Goal: Navigation & Orientation: Find specific page/section

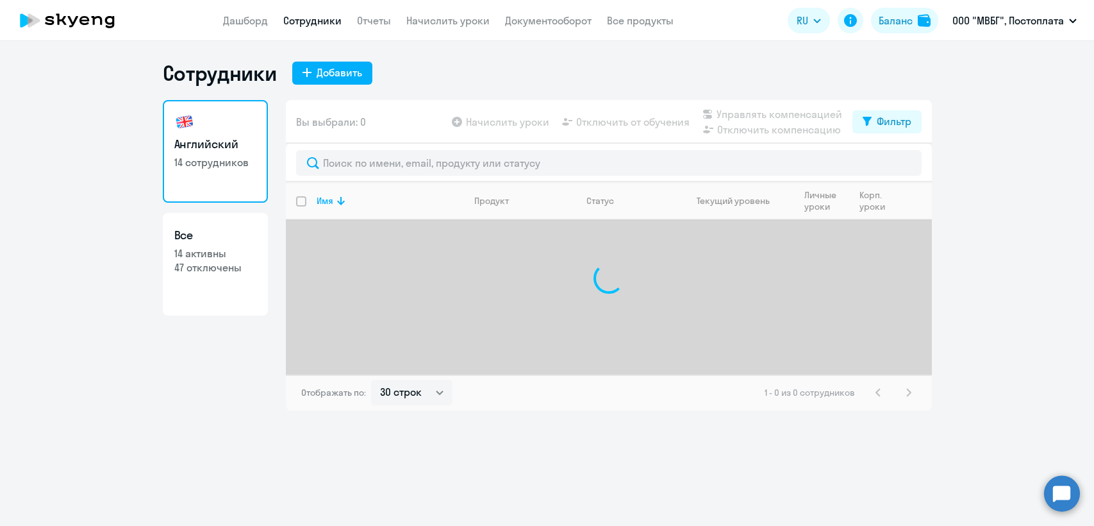
select select "30"
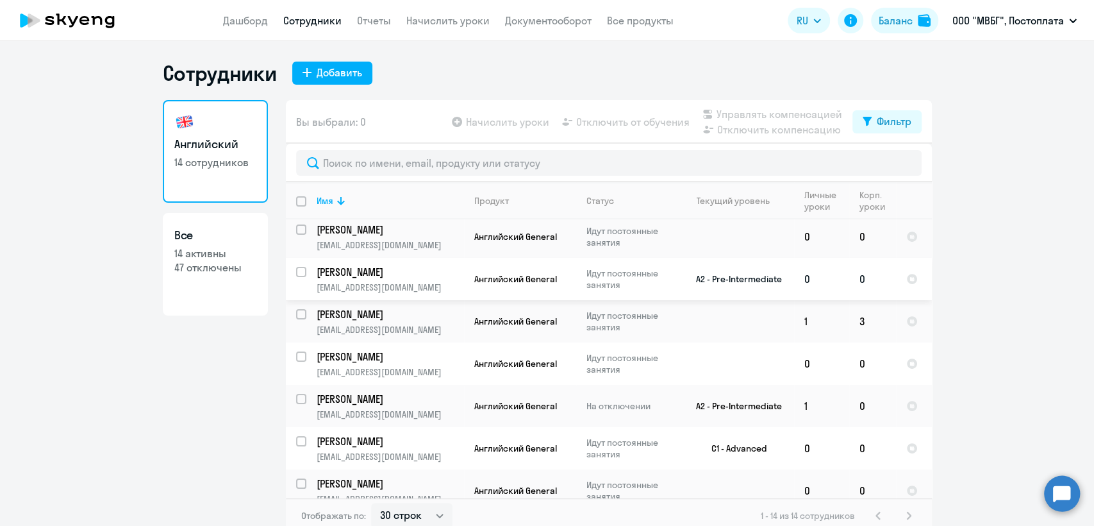
scroll to position [71, 0]
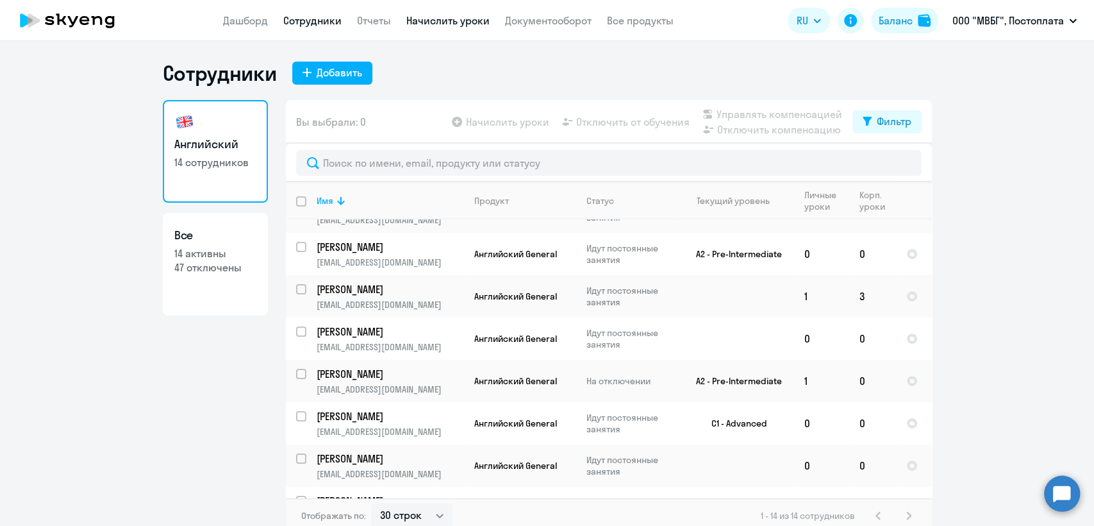
click at [453, 21] on link "Начислить уроки" at bounding box center [447, 20] width 83 height 13
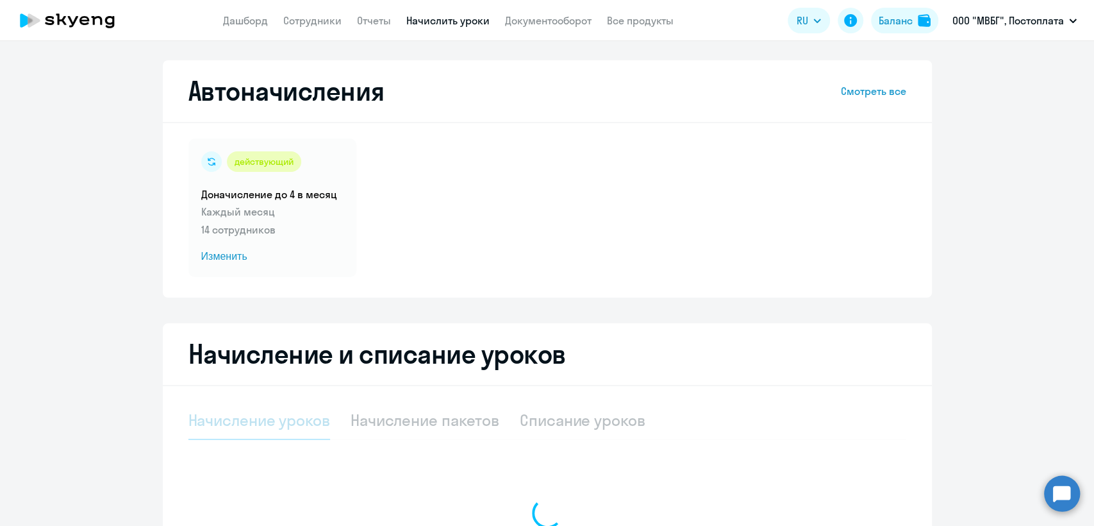
select select "10"
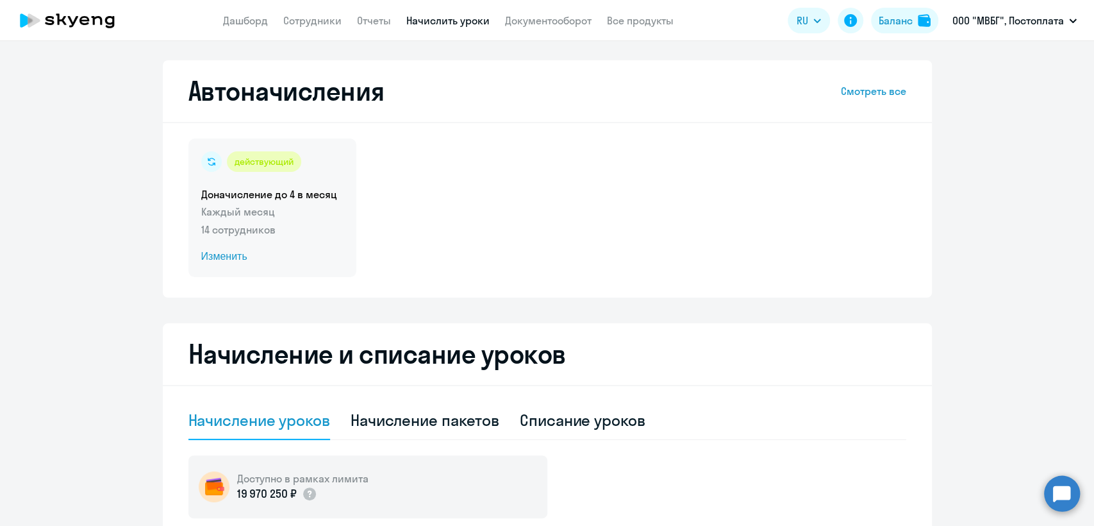
click at [281, 229] on p "14 сотрудников" at bounding box center [272, 229] width 142 height 15
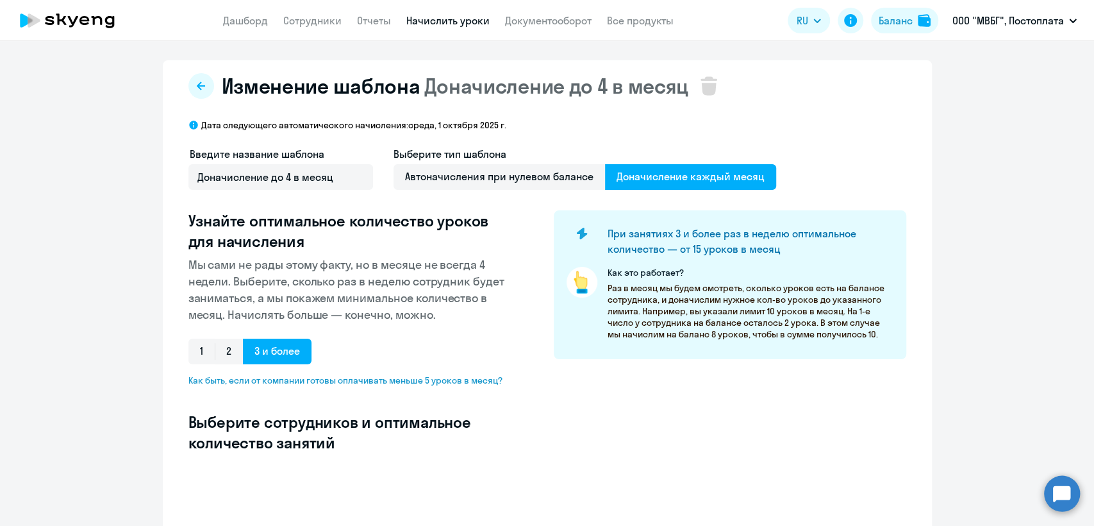
select select "10"
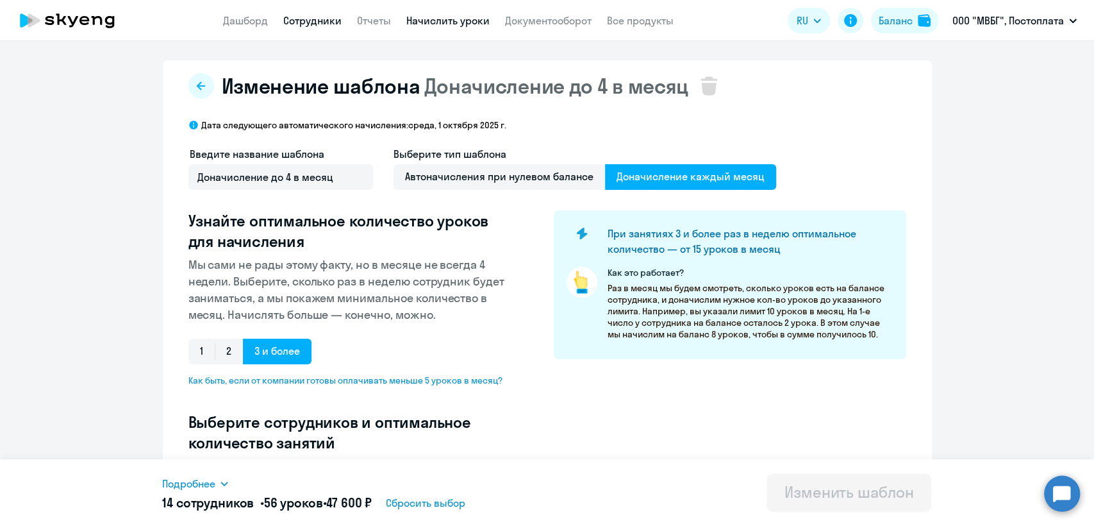
click at [305, 17] on link "Сотрудники" at bounding box center [312, 20] width 58 height 13
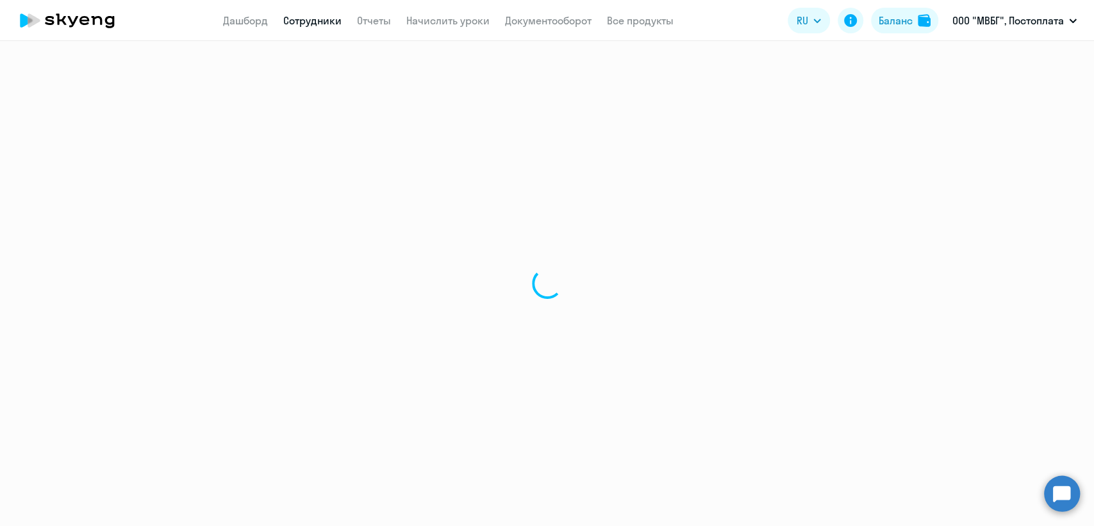
select select "30"
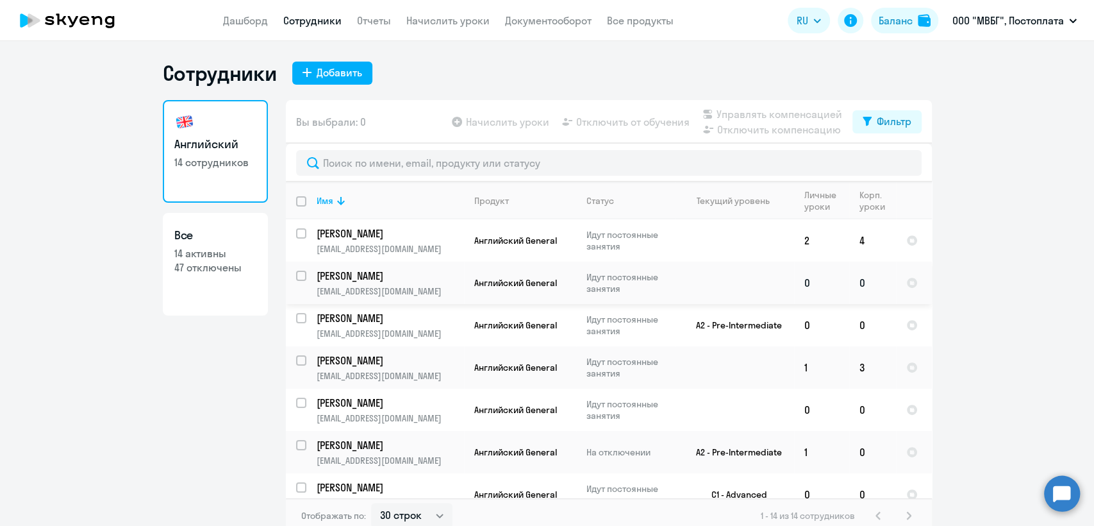
click at [637, 289] on p "Идут постоянные занятия" at bounding box center [631, 282] width 88 height 23
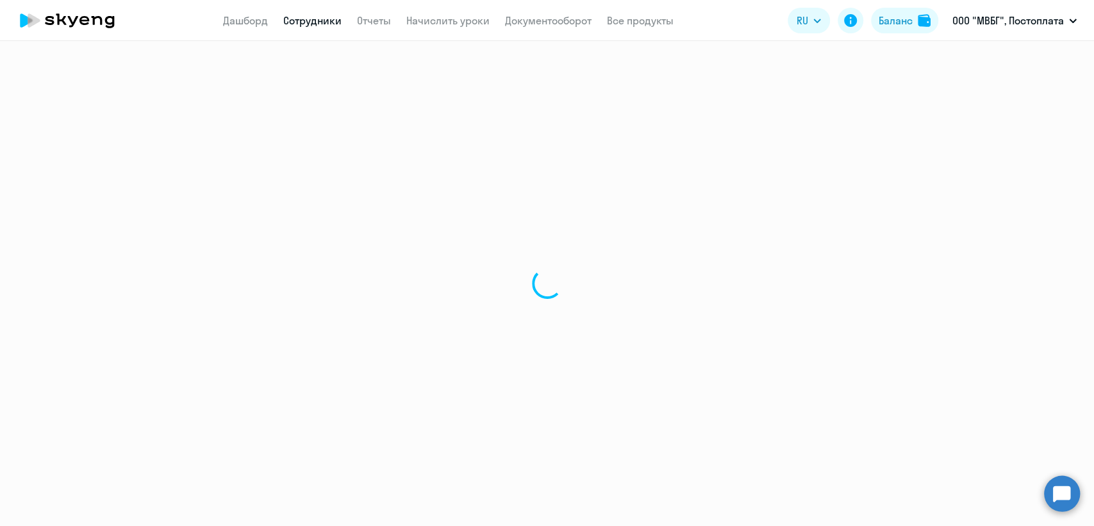
select select "english"
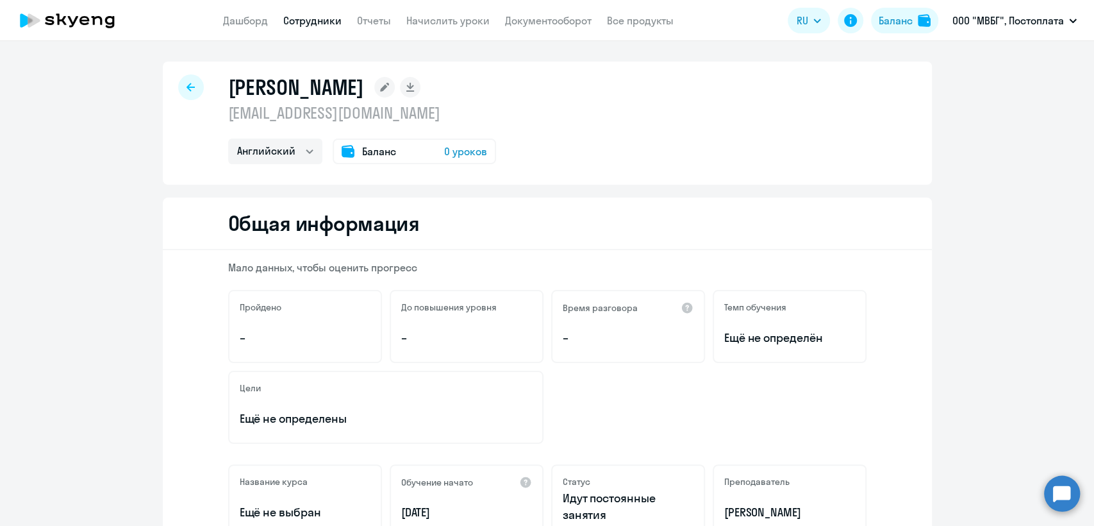
click at [328, 114] on p "[EMAIL_ADDRESS][DOMAIN_NAME]" at bounding box center [362, 113] width 268 height 21
copy p "[EMAIL_ADDRESS][DOMAIN_NAME]"
click at [318, 25] on link "Сотрудники" at bounding box center [312, 20] width 58 height 13
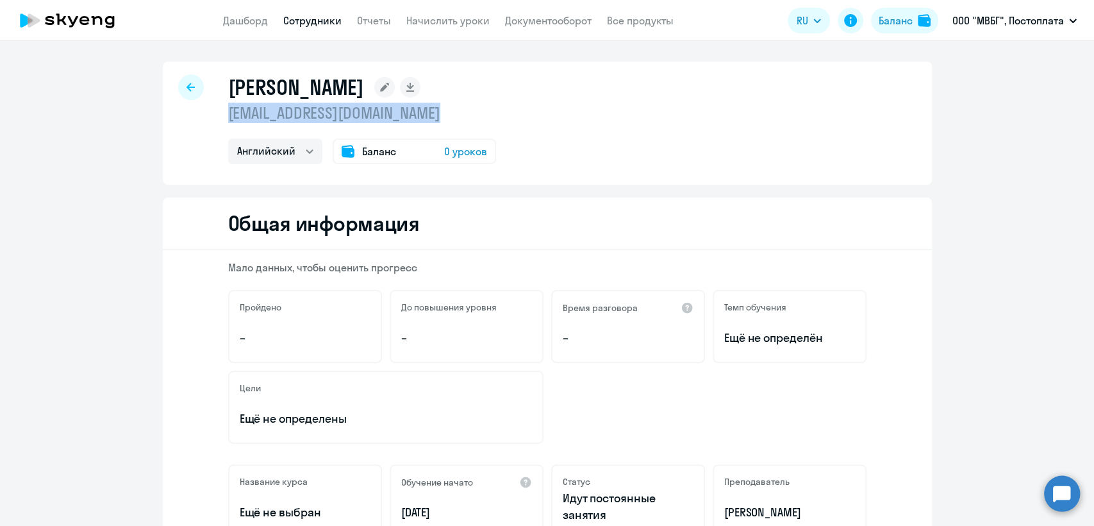
select select "30"
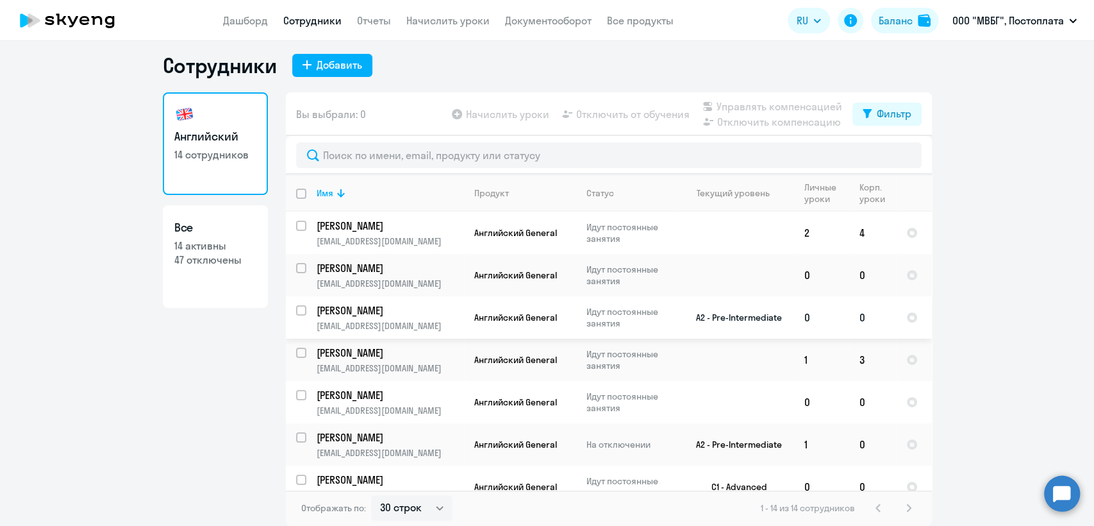
click at [795, 318] on td "0" at bounding box center [821, 317] width 55 height 42
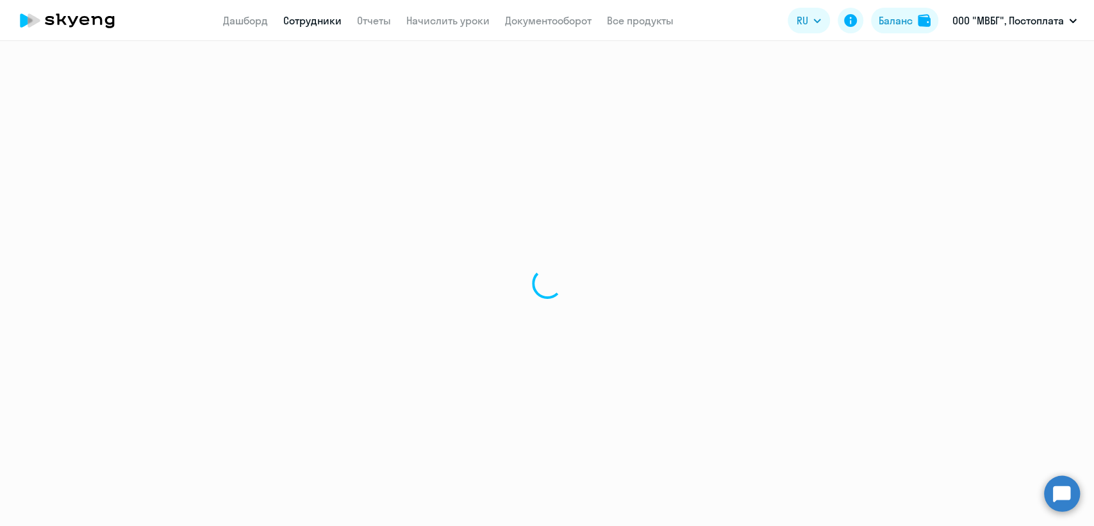
select select "english"
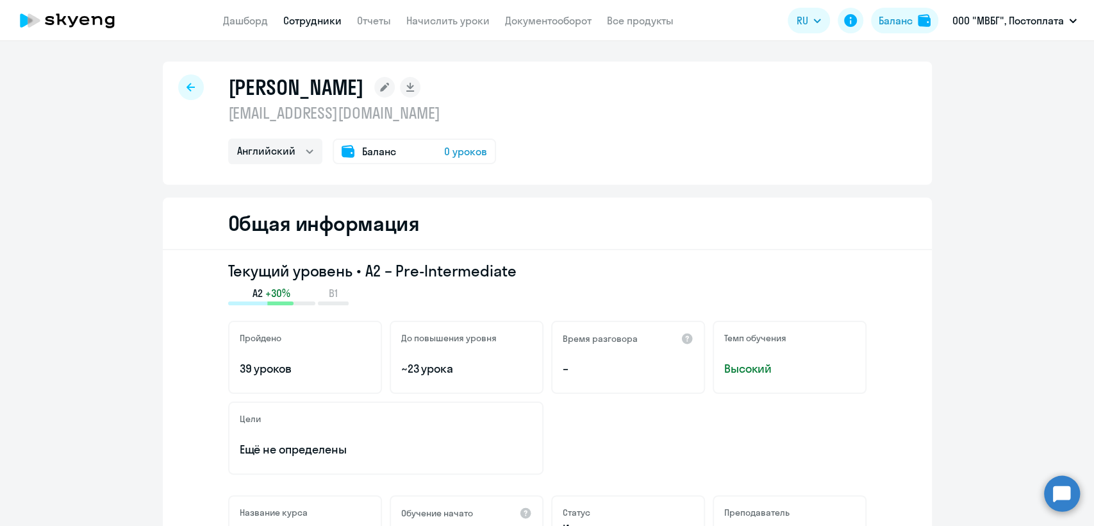
click at [369, 113] on p "[EMAIL_ADDRESS][DOMAIN_NAME]" at bounding box center [362, 113] width 268 height 21
copy p "[EMAIL_ADDRESS][DOMAIN_NAME]"
click at [309, 25] on link "Сотрудники" at bounding box center [312, 20] width 58 height 13
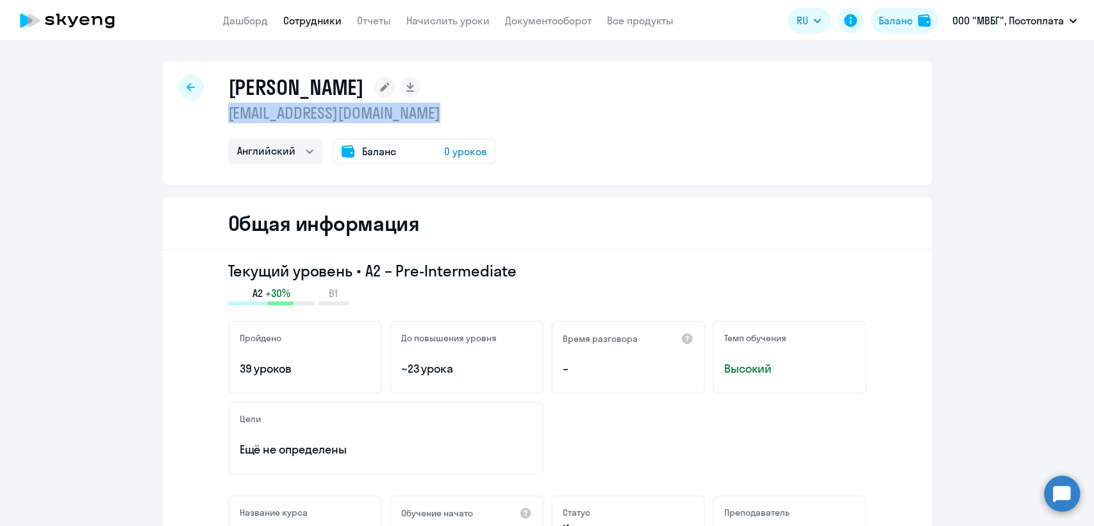
select select "30"
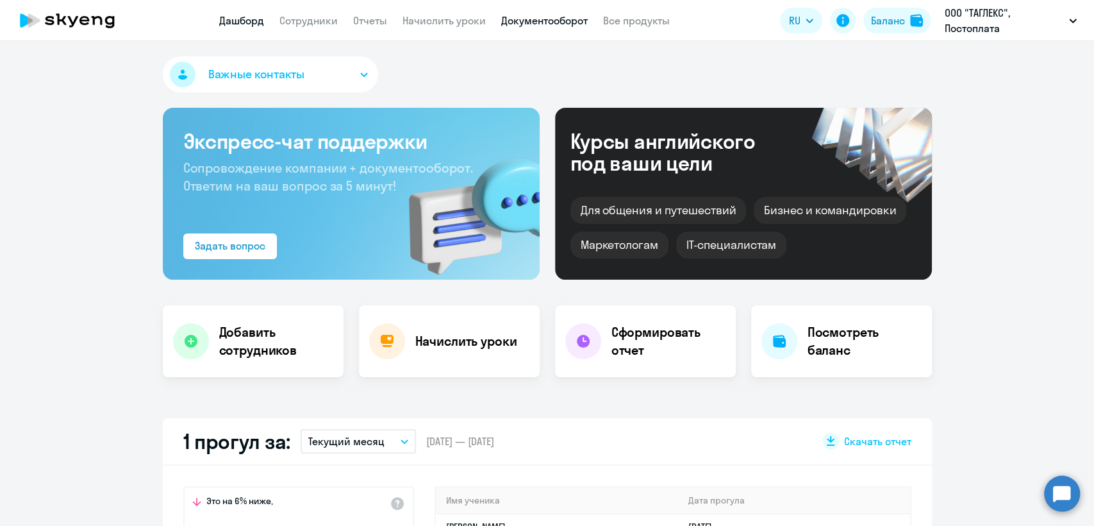
click at [549, 19] on link "Документооборот" at bounding box center [544, 20] width 87 height 13
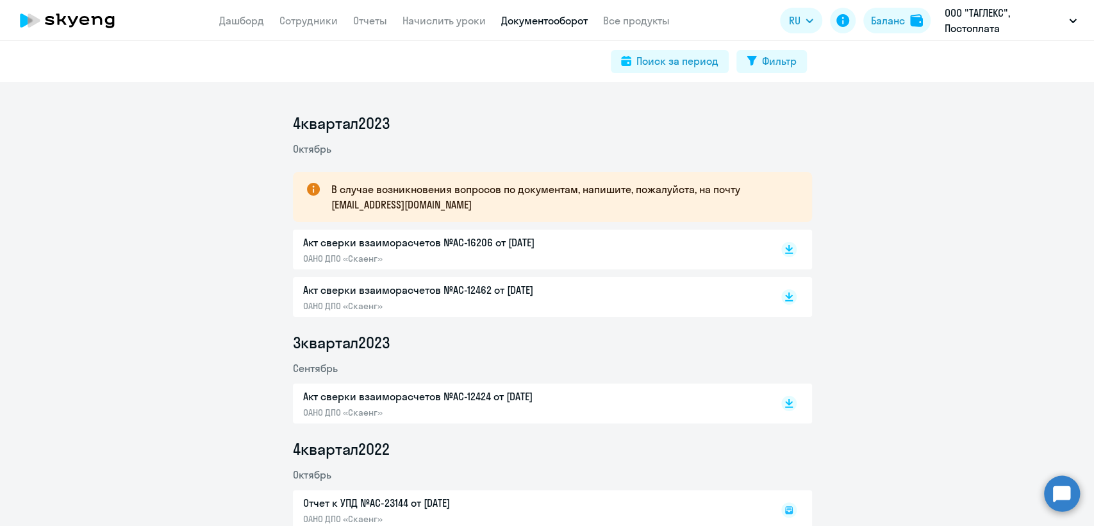
click at [451, 253] on p "ОАНО ДПО «Скаенг»" at bounding box center [437, 259] width 269 height 12
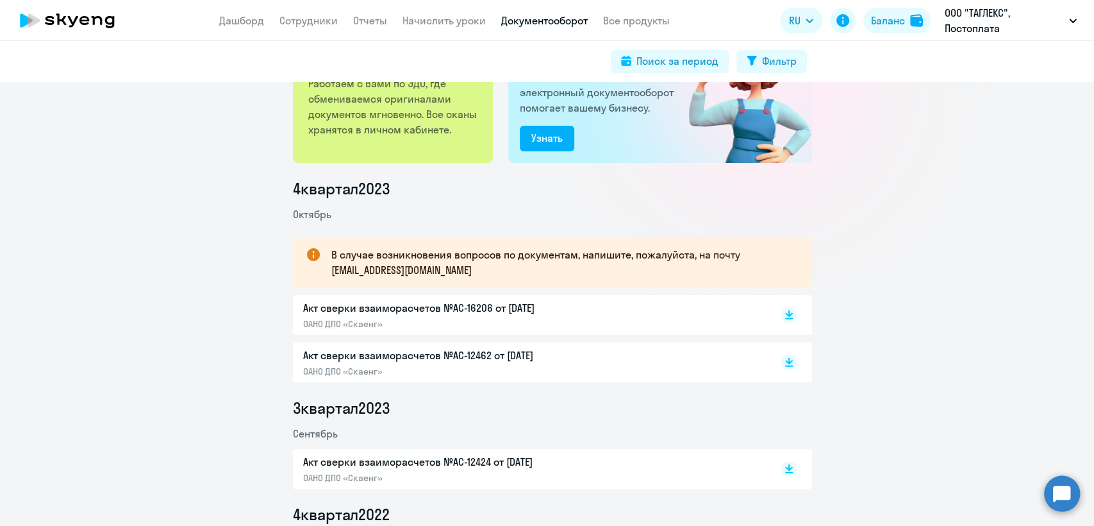
scroll to position [142, 0]
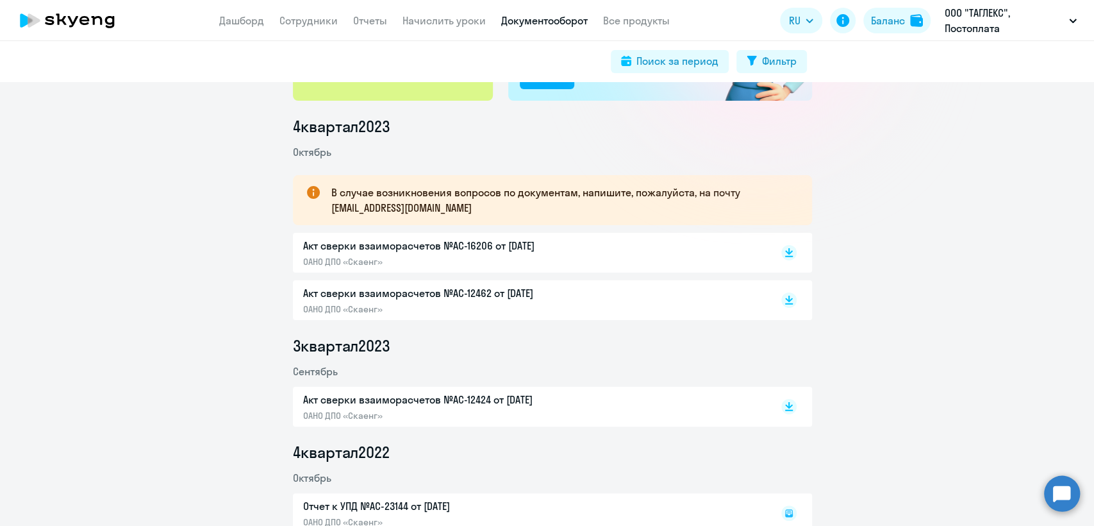
click at [498, 302] on div "Акт сверки взаиморасчетов №AC-12462 от 02.10.2023 ОАНО ДПО «Скаенг»" at bounding box center [437, 299] width 269 height 29
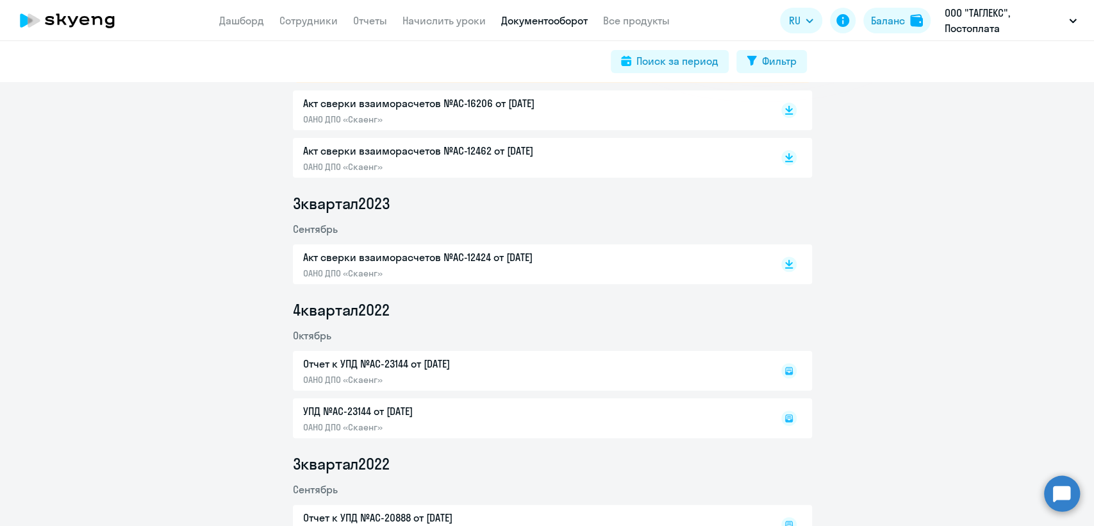
scroll to position [427, 0]
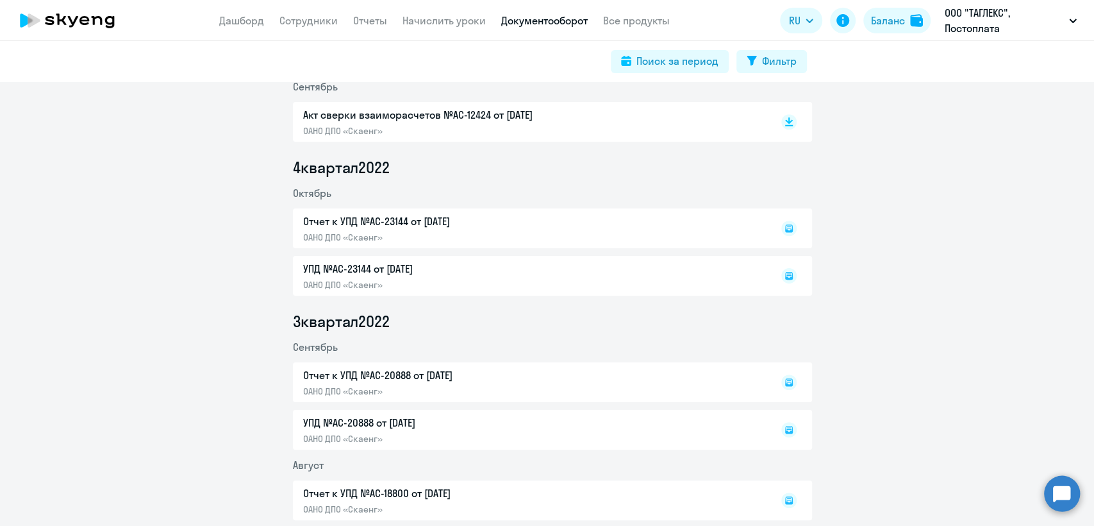
click at [490, 223] on div "Отчет к УПД №AC-23144 от 31.10.2022 ОАНО ДПО «Скаенг»" at bounding box center [552, 228] width 519 height 40
click at [693, 233] on div "Отчет к УПД №AC-23144 от 31.10.2022 ОАНО ДПО «Скаенг»" at bounding box center [552, 228] width 519 height 40
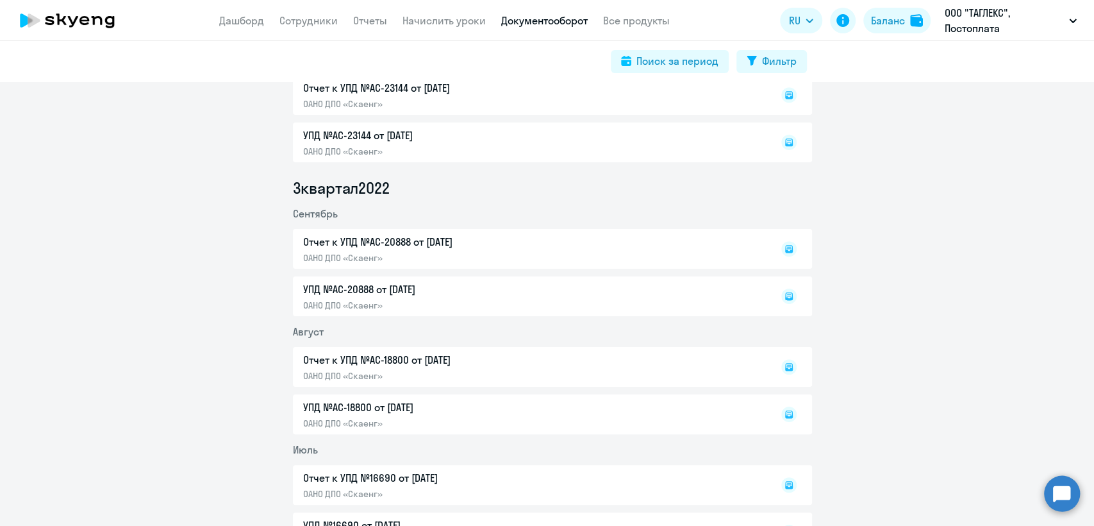
scroll to position [569, 0]
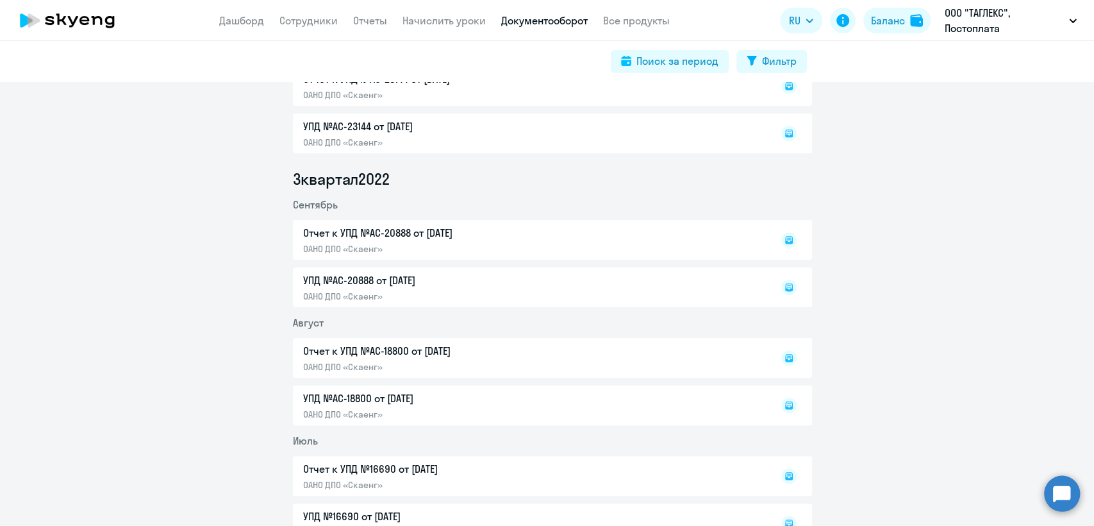
click at [785, 237] on icon at bounding box center [789, 240] width 8 height 8
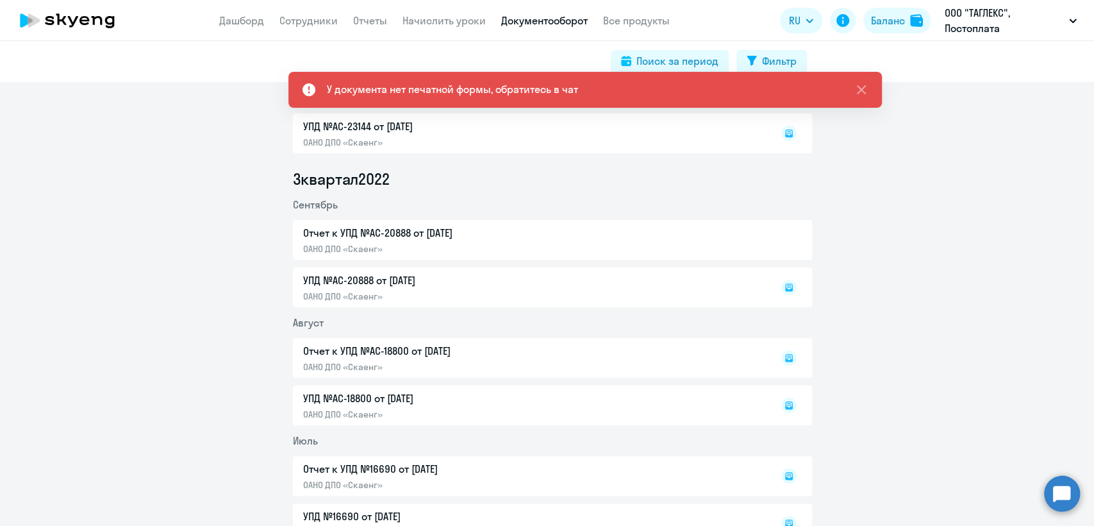
click at [687, 242] on div "Отчет к УПД №AC-20888 от 30.09.2022 ОАНО ДПО «Скаенг»" at bounding box center [552, 240] width 519 height 40
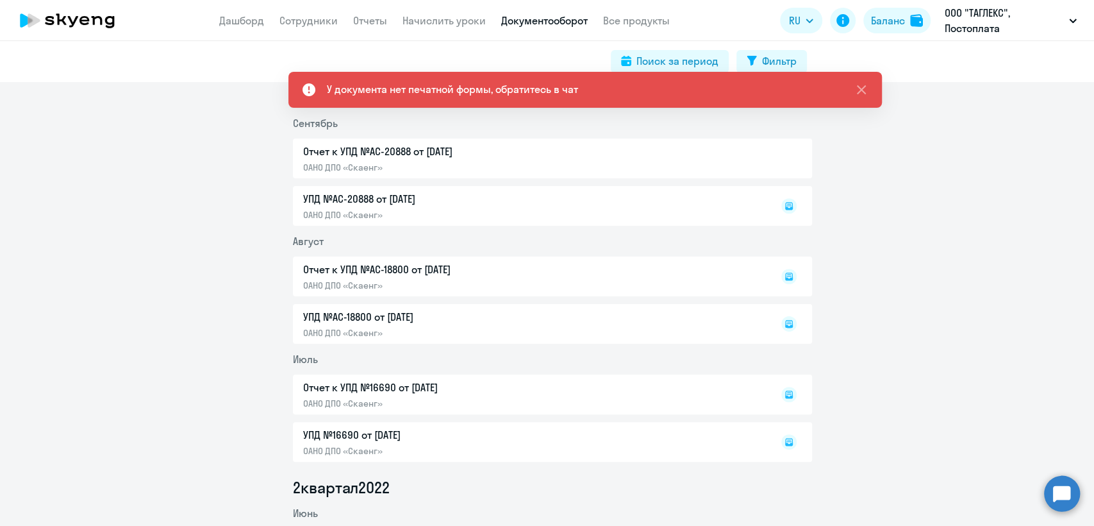
scroll to position [712, 0]
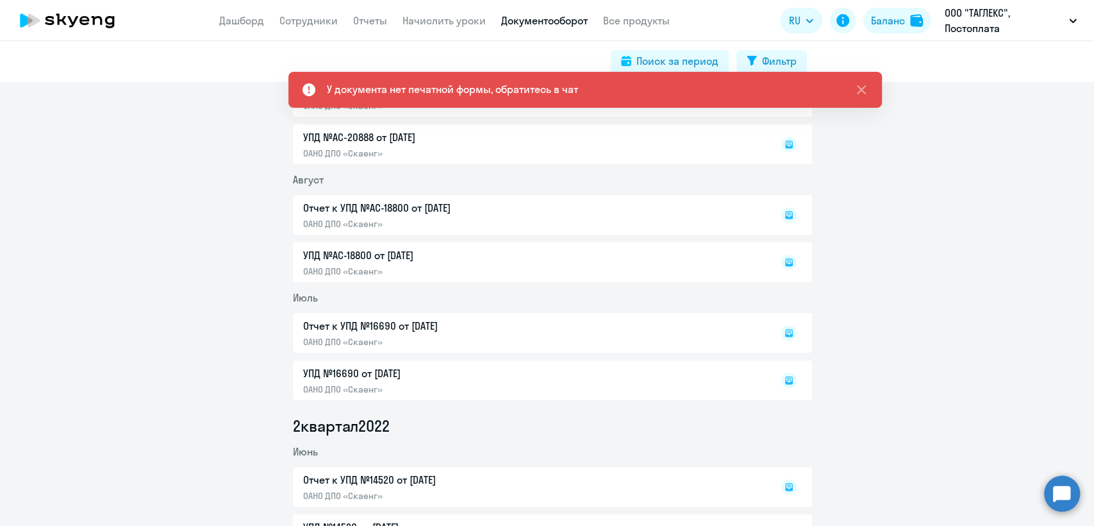
click at [477, 199] on div "Отчет к УПД №AC-18800 от 31.08.2022 ОАНО ДПО «Скаенг»" at bounding box center [552, 215] width 519 height 40
click at [492, 214] on div "Отчет к УПД №AC-18800 от 31.08.2022 ОАНО ДПО «Скаенг»" at bounding box center [552, 215] width 519 height 40
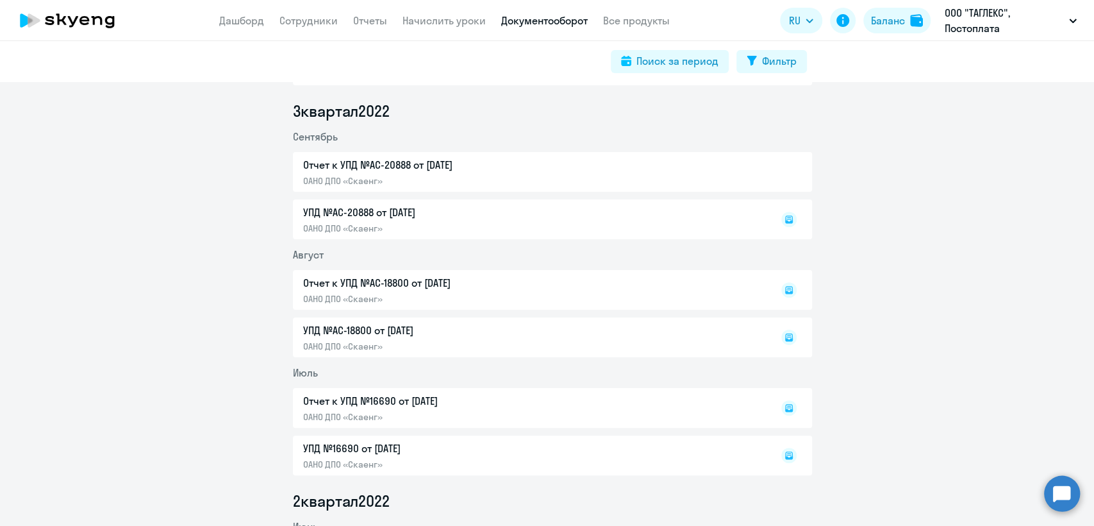
scroll to position [641, 0]
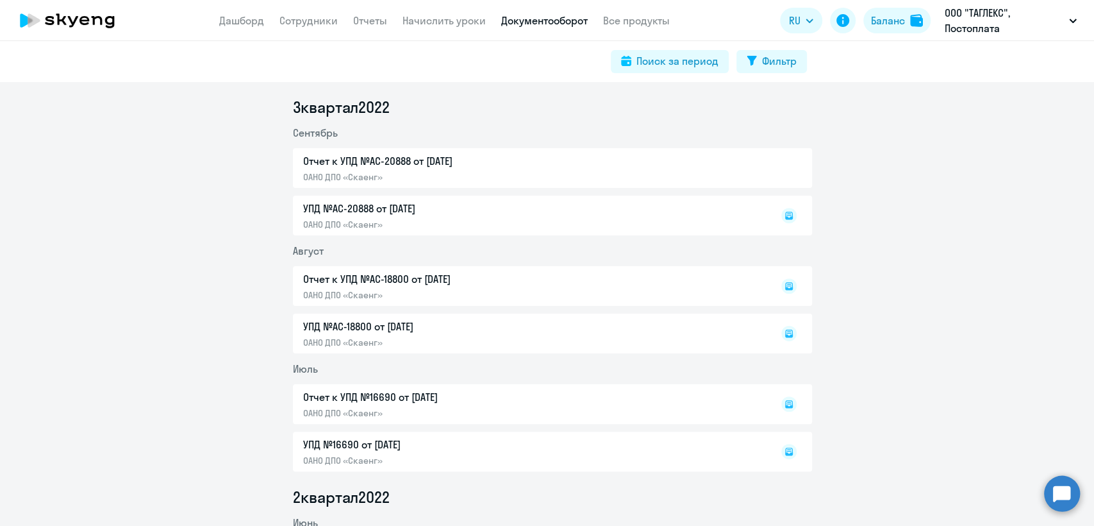
click at [387, 292] on div "Отчет к УПД №AC-18800 от 31.08.2022 ОАНО ДПО «Скаенг»" at bounding box center [552, 286] width 519 height 40
click at [784, 290] on rect at bounding box center [789, 285] width 15 height 15
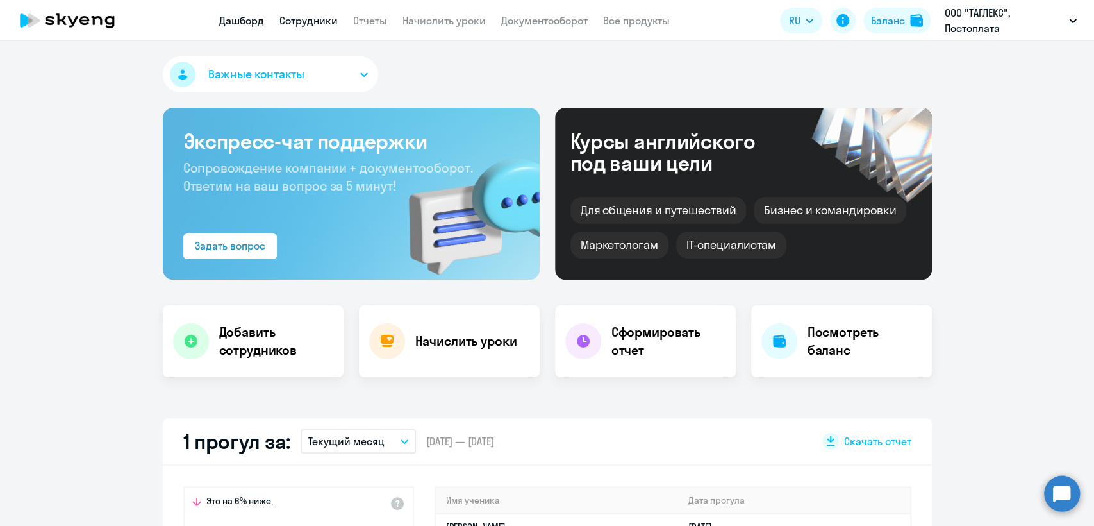
click at [291, 22] on link "Сотрудники" at bounding box center [309, 20] width 58 height 13
select select "30"
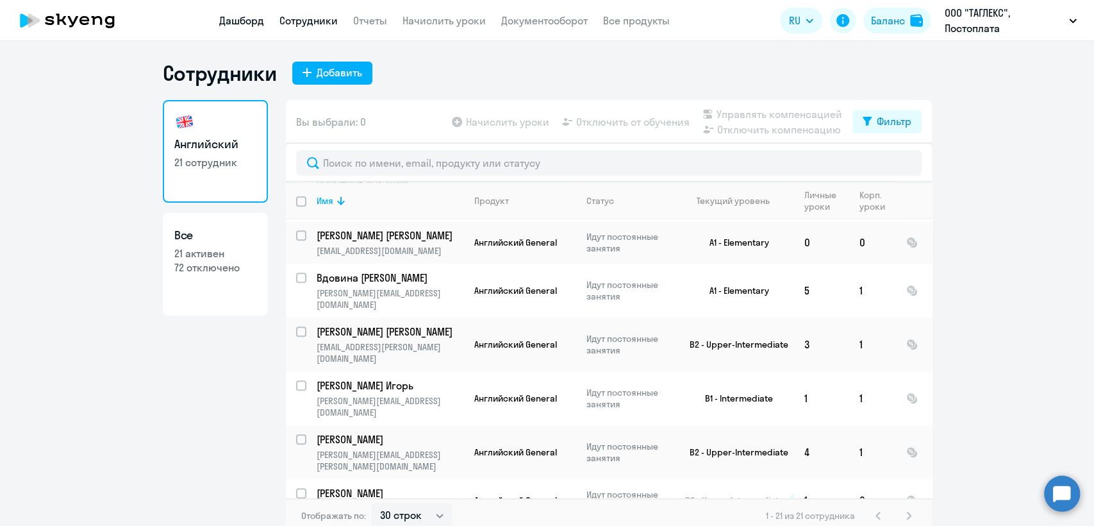
scroll to position [567, 0]
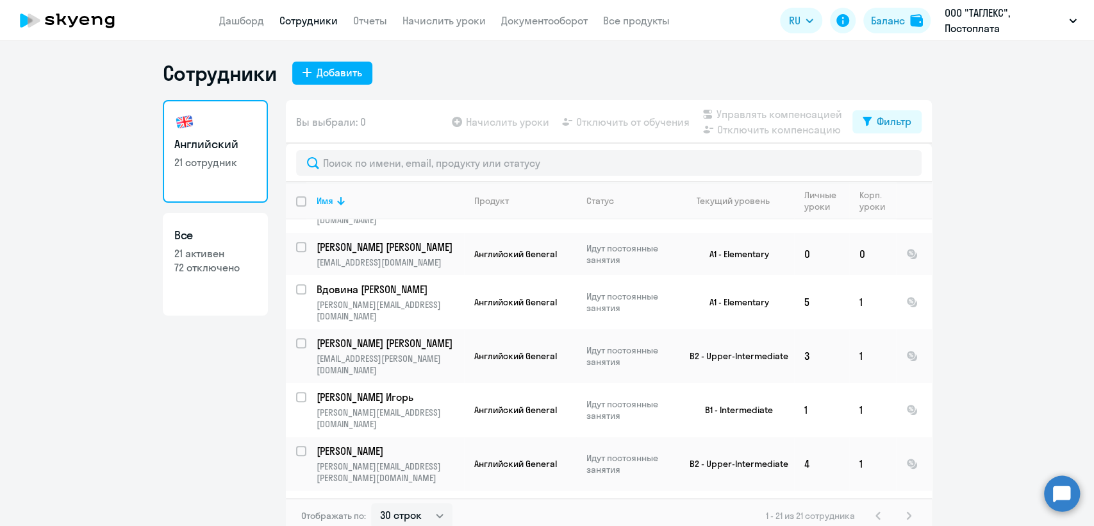
click at [296, 201] on input "deselect all" at bounding box center [309, 209] width 26 height 26
checkbox input "true"
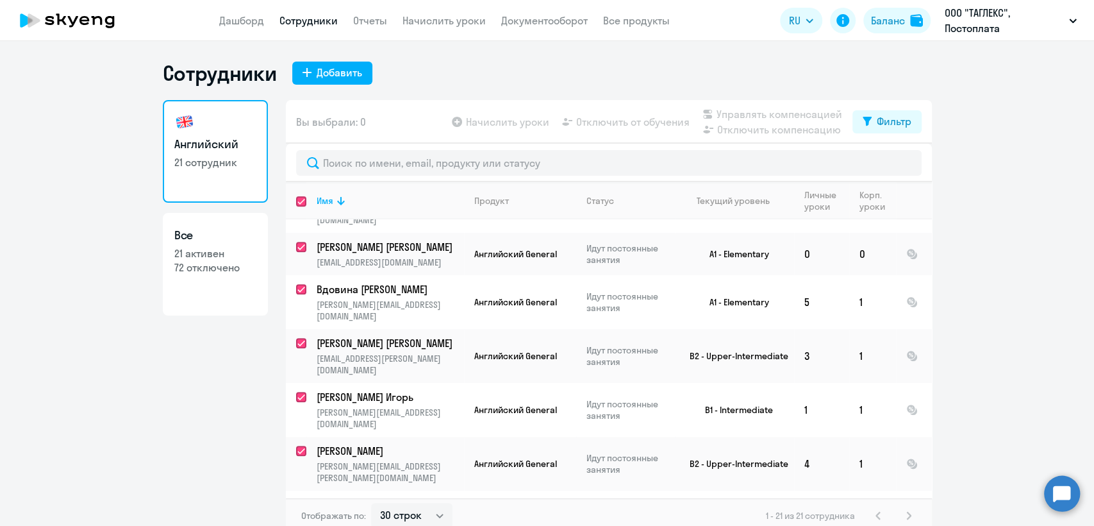
checkbox input "true"
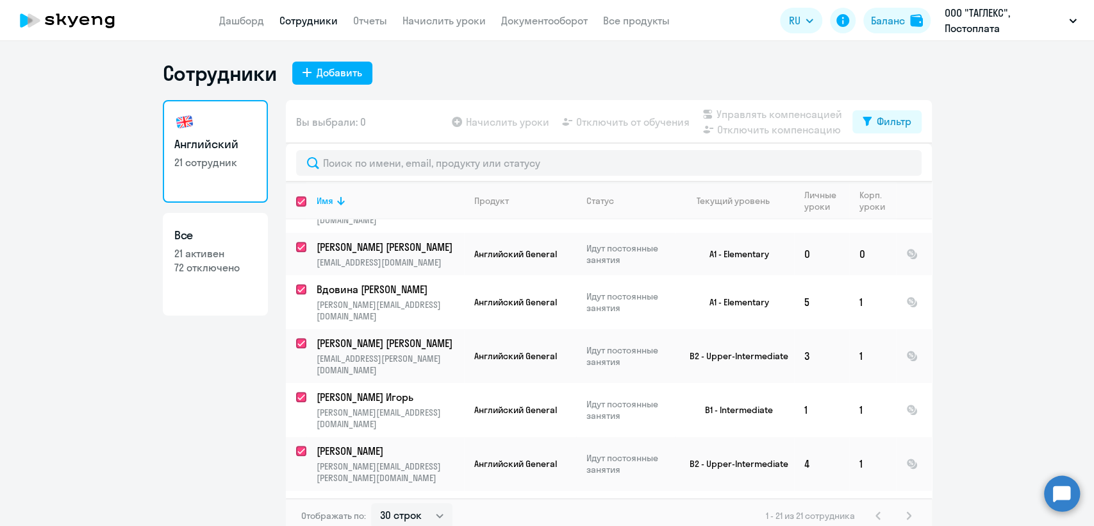
checkbox input "true"
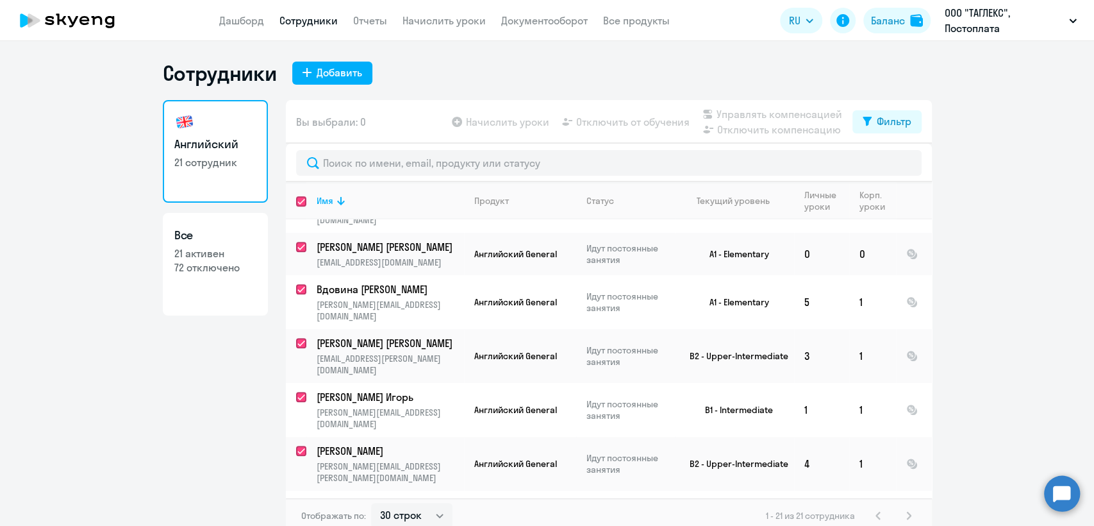
checkbox input "true"
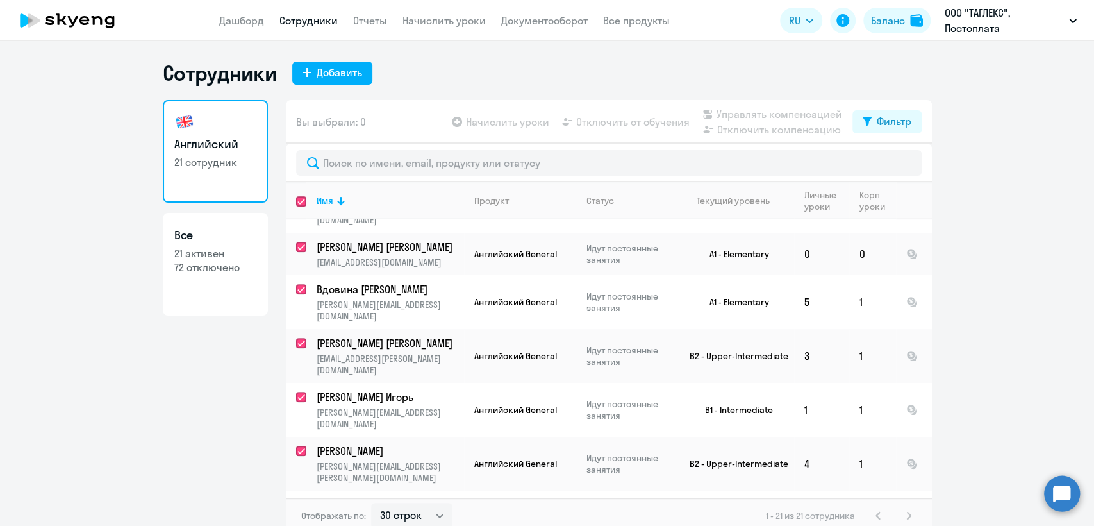
checkbox input "true"
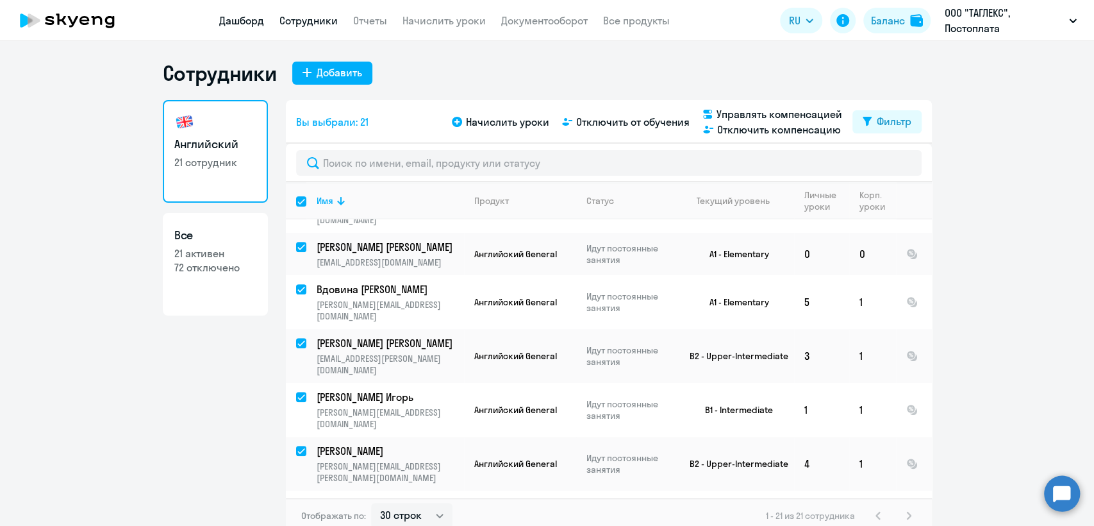
click at [242, 22] on link "Дашборд" at bounding box center [241, 20] width 45 height 13
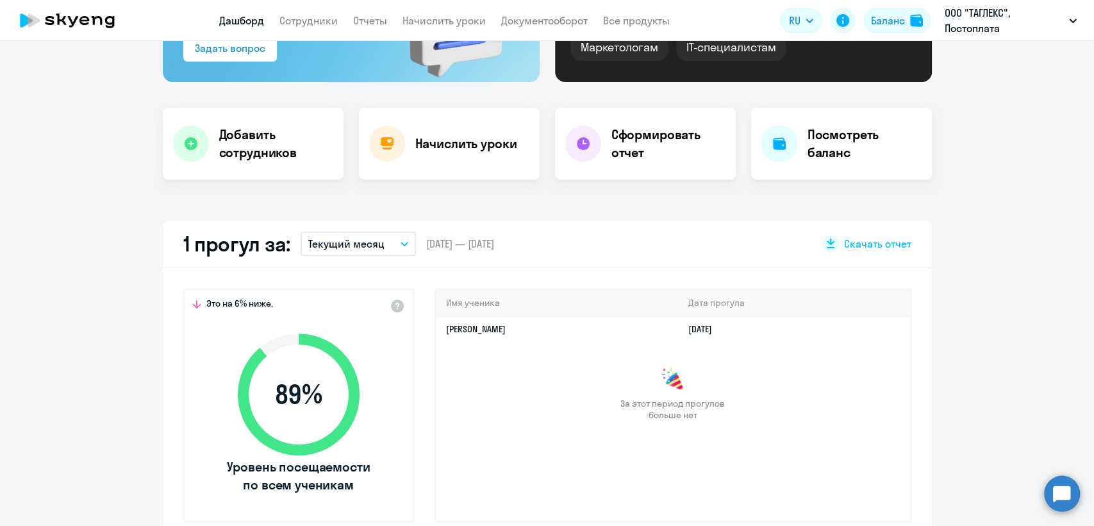
select select "30"
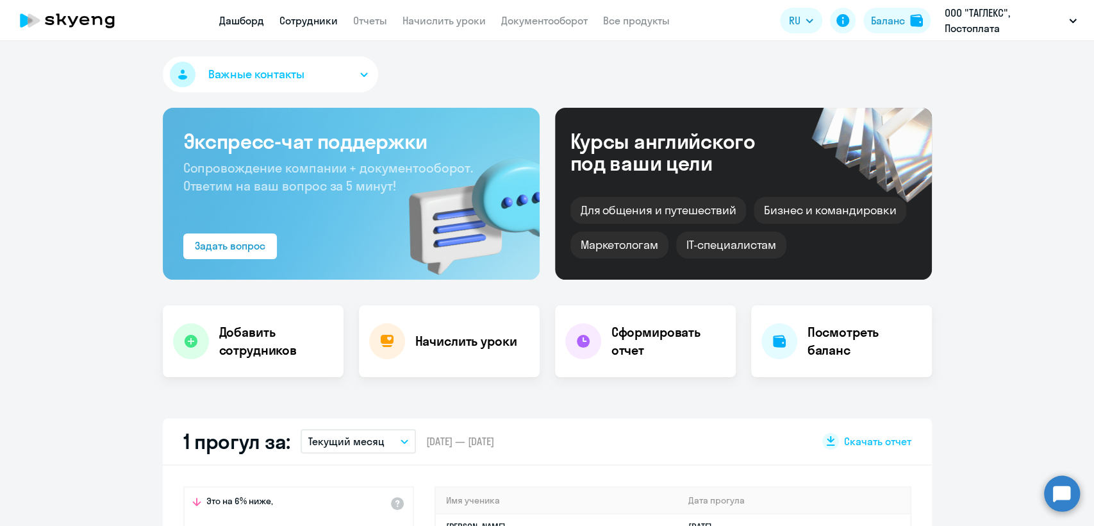
click at [320, 22] on link "Сотрудники" at bounding box center [309, 20] width 58 height 13
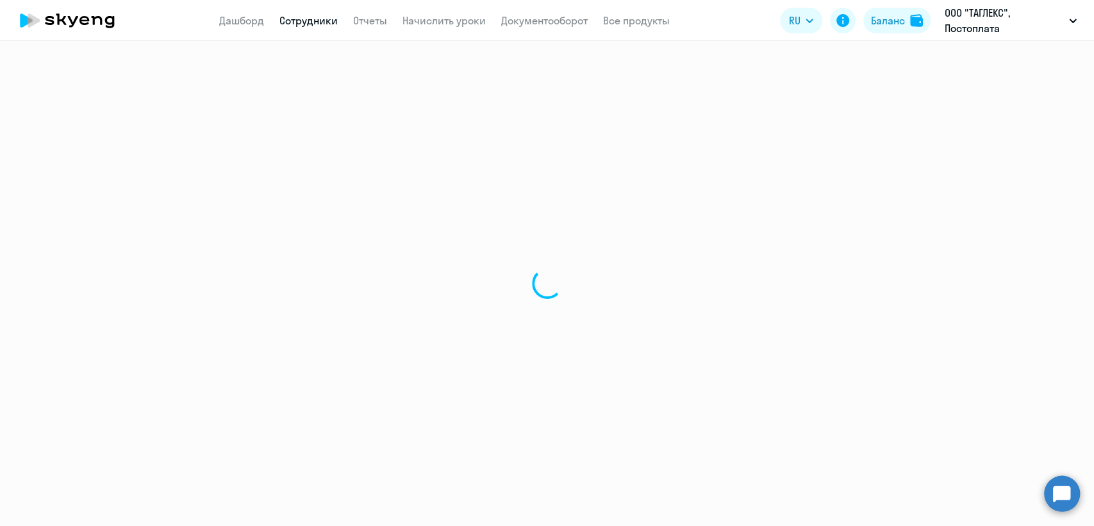
select select "30"
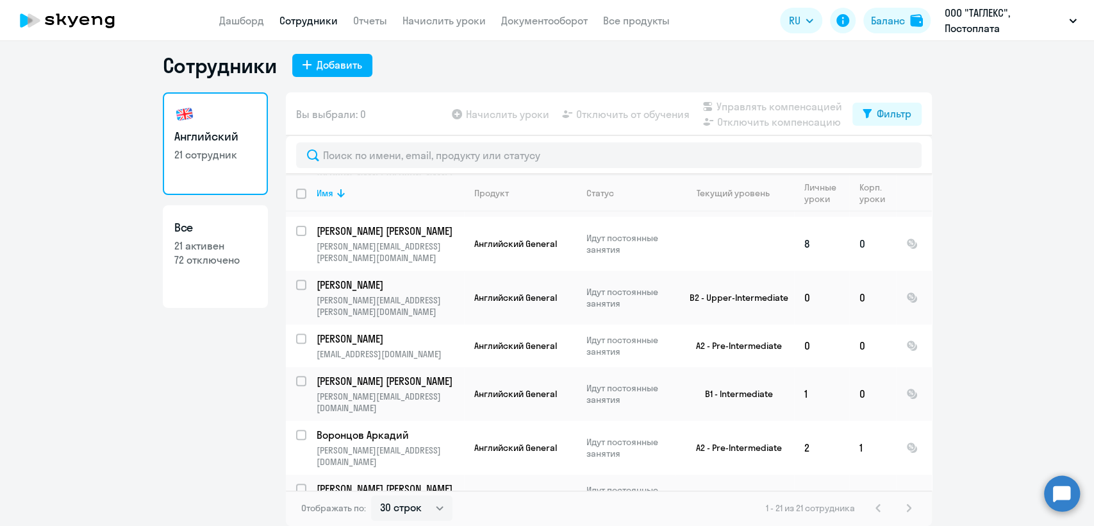
scroll to position [211, 0]
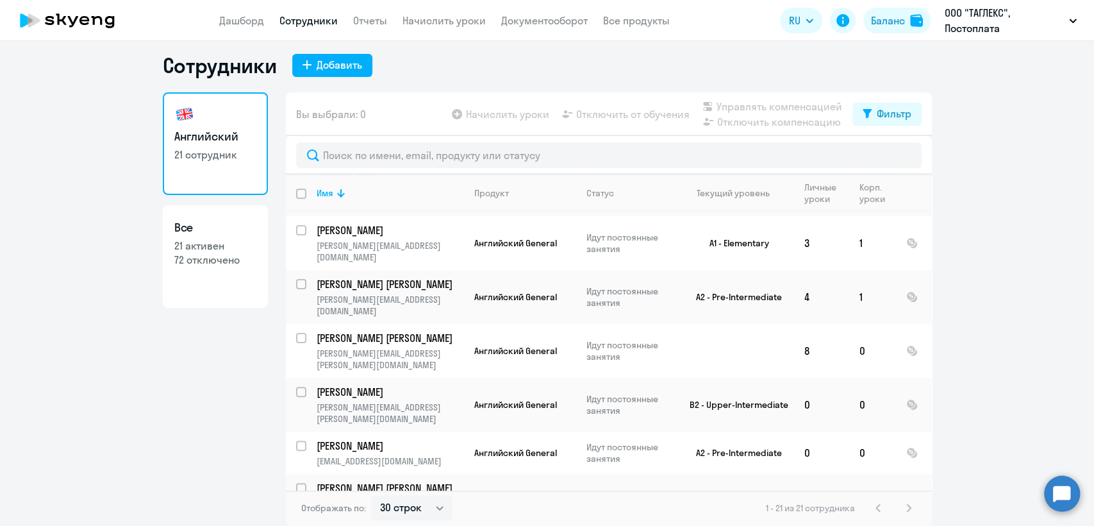
click at [240, 27] on app-menu-item-link "Дашборд" at bounding box center [241, 21] width 45 height 16
click at [244, 19] on link "Дашборд" at bounding box center [241, 20] width 45 height 13
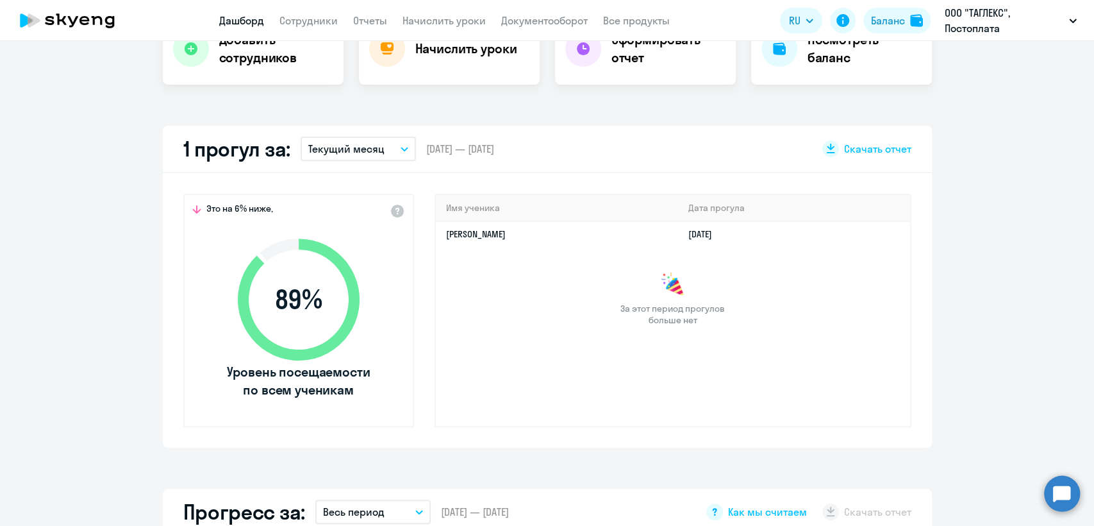
scroll to position [435, 0]
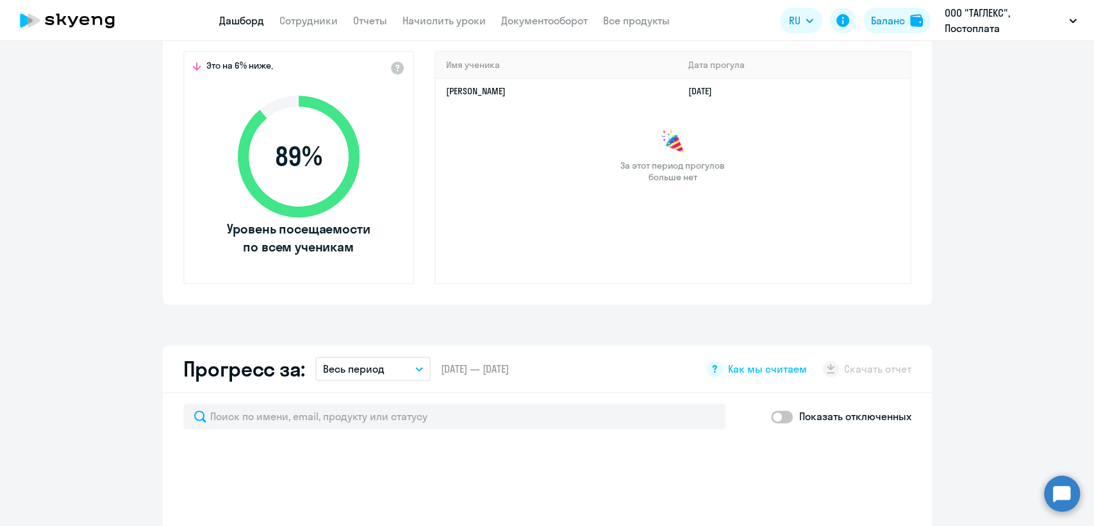
click at [374, 29] on app-header "Дашборд Сотрудники Отчеты Начислить уроки Документооборот Все продукты Дашборд …" at bounding box center [547, 20] width 1094 height 41
click at [375, 23] on link "Отчеты" at bounding box center [370, 20] width 34 height 13
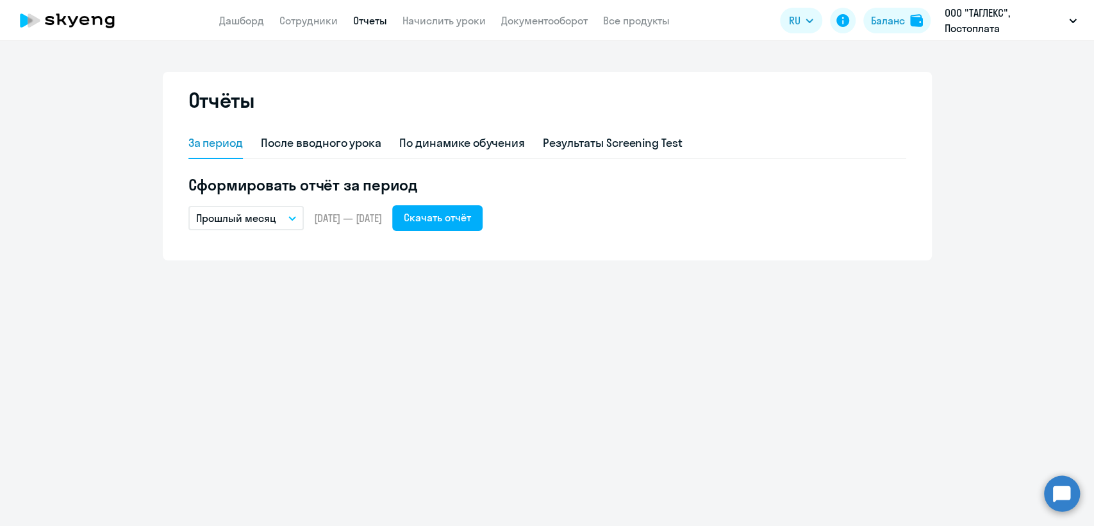
click at [266, 222] on p "Прошлый месяц" at bounding box center [236, 217] width 80 height 15
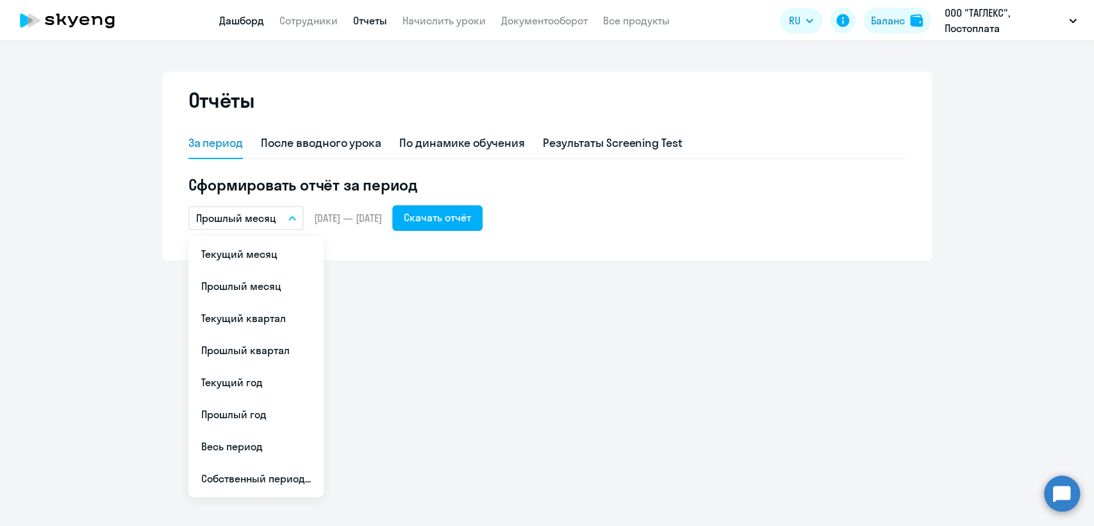
click at [249, 23] on link "Дашборд" at bounding box center [241, 20] width 45 height 13
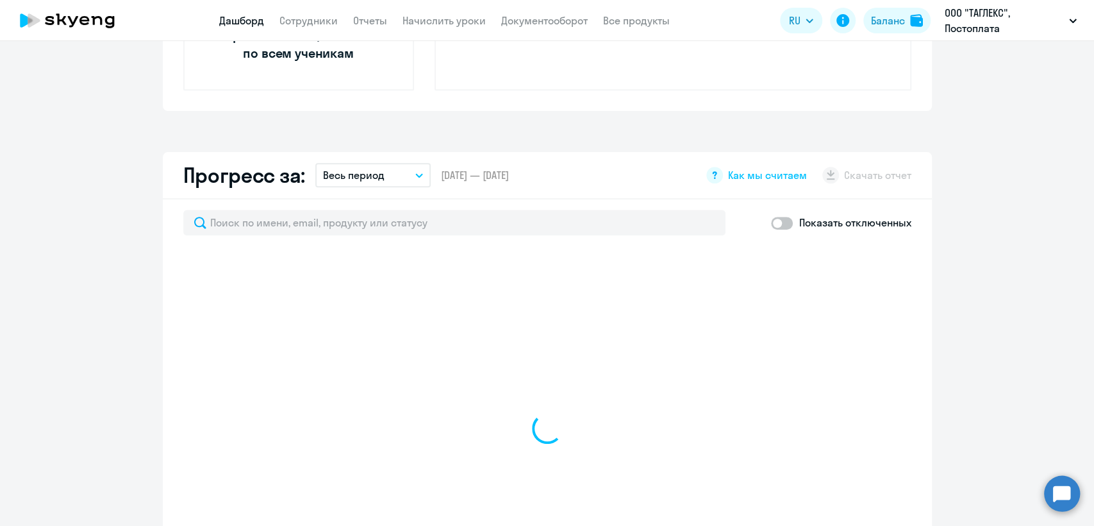
scroll to position [641, 0]
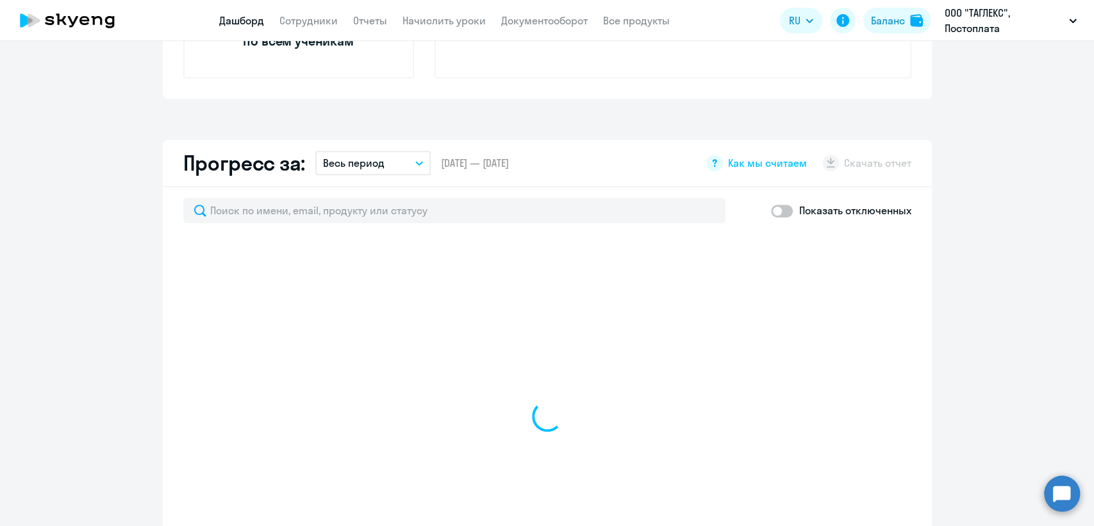
select select "30"
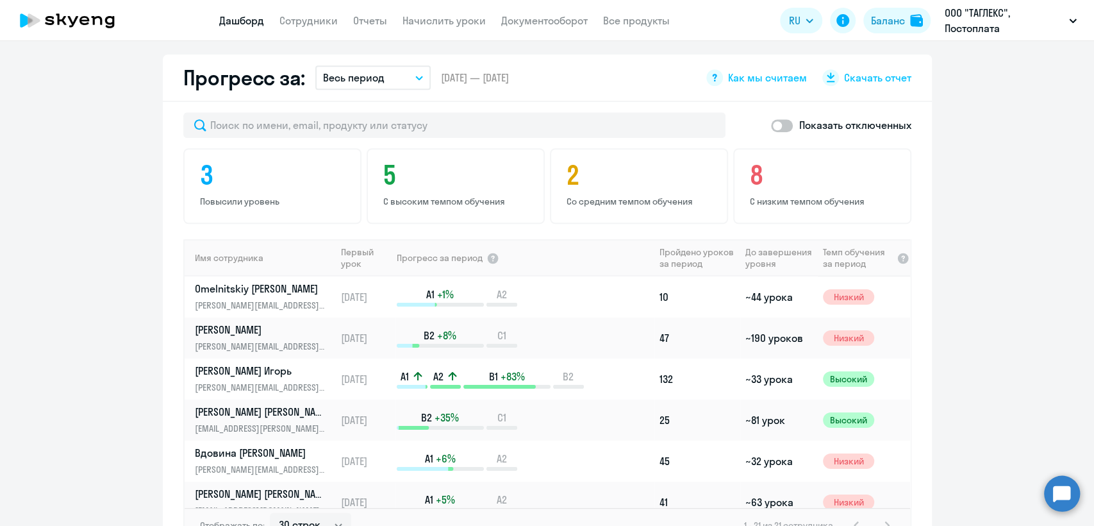
scroll to position [655, 0]
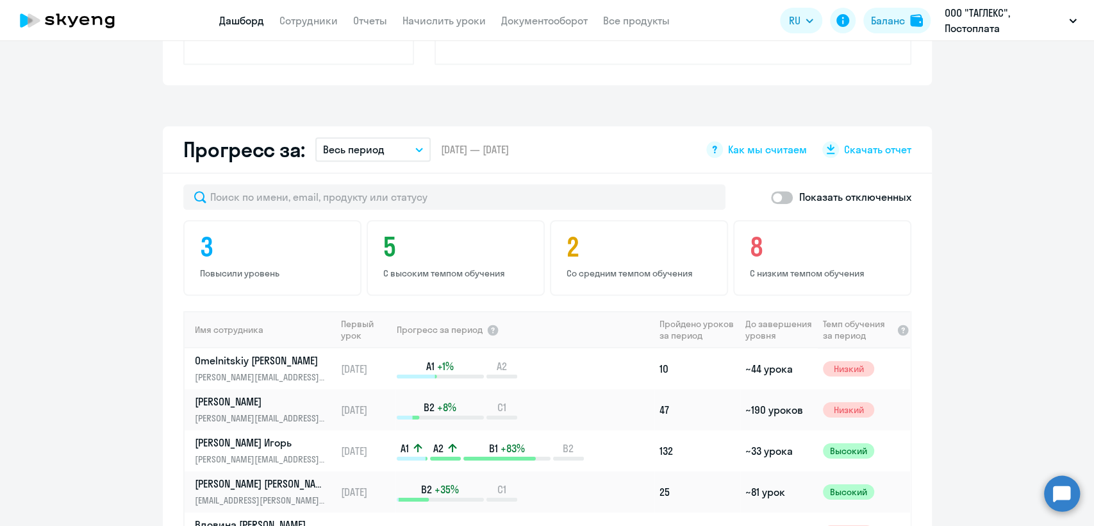
click at [340, 158] on button "Весь период" at bounding box center [372, 149] width 115 height 24
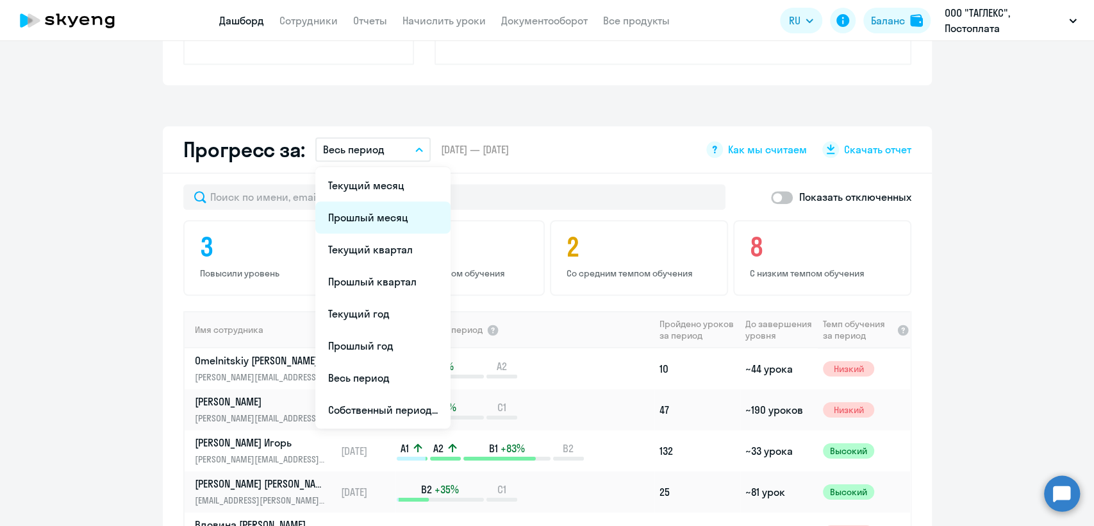
click at [392, 228] on li "Прошлый месяц" at bounding box center [382, 217] width 135 height 32
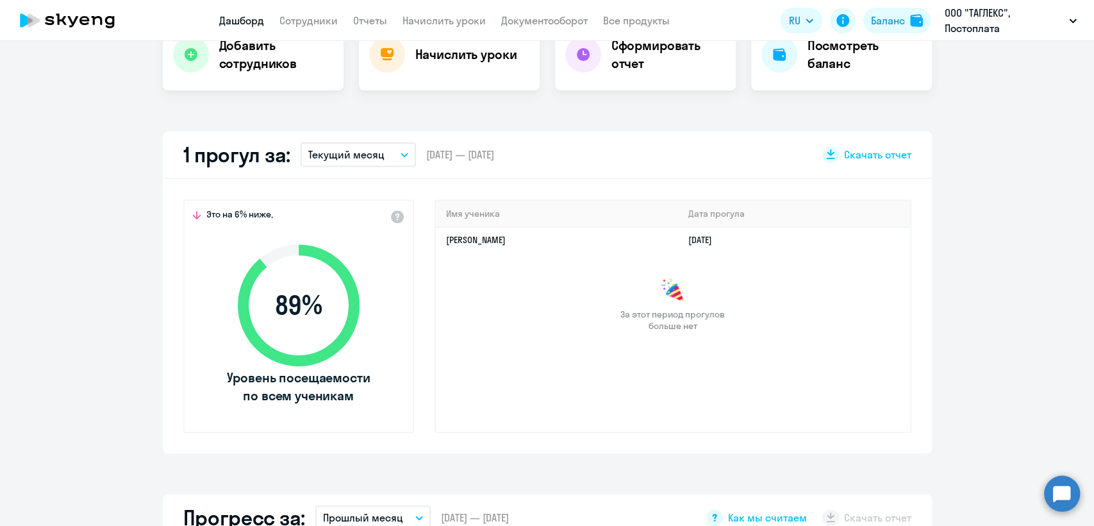
scroll to position [164, 0]
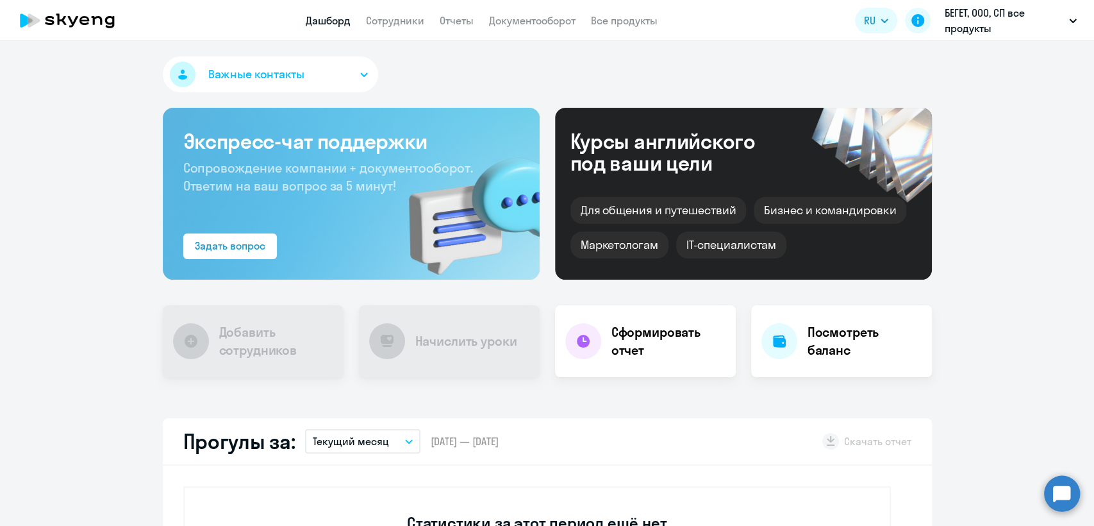
click at [411, 4] on app-header "Дашборд Сотрудники Отчеты Документооборот Все продукты Дашборд Сотрудники Отчет…" at bounding box center [547, 20] width 1094 height 41
click at [414, 17] on link "Сотрудники" at bounding box center [395, 20] width 58 height 13
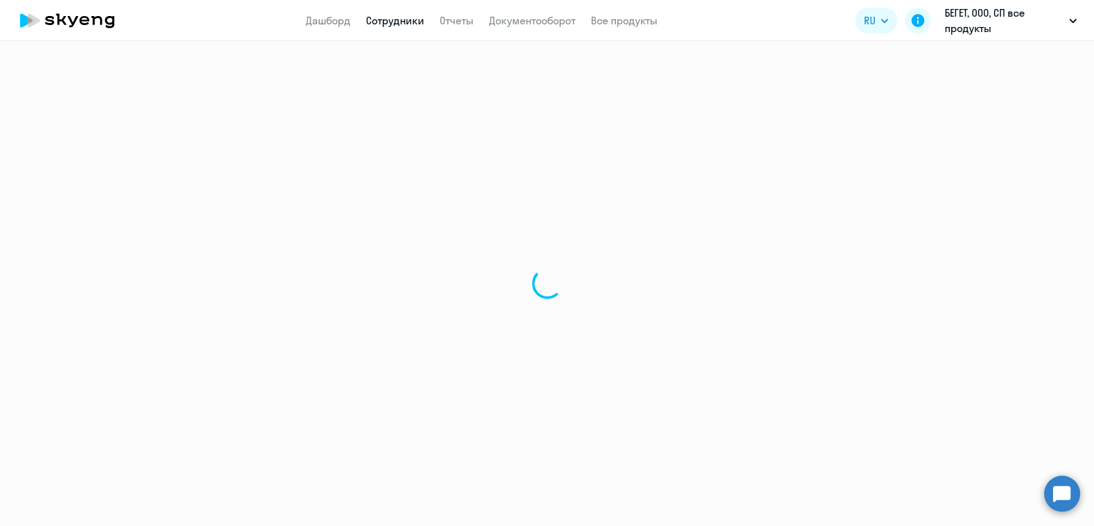
select select "30"
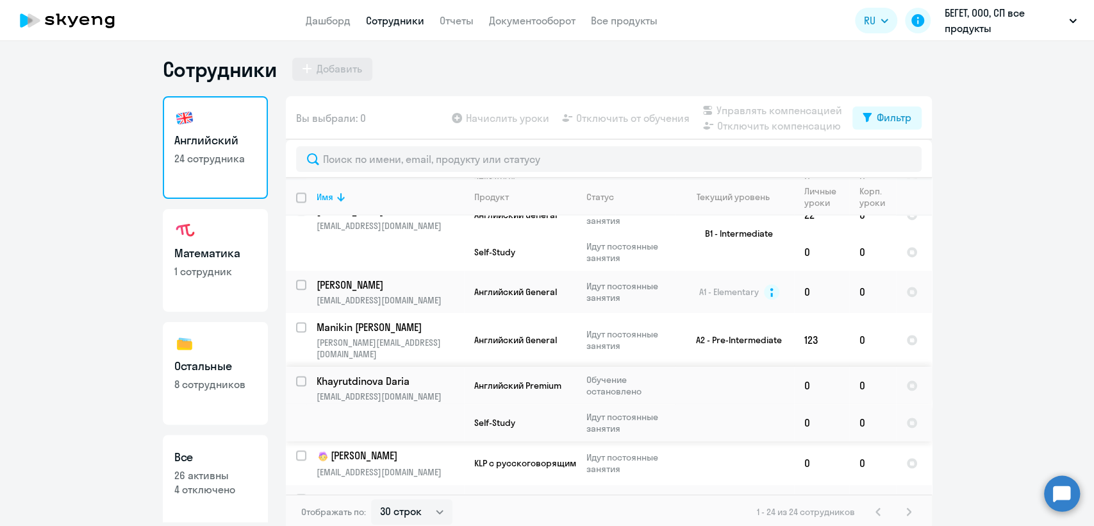
scroll to position [8, 0]
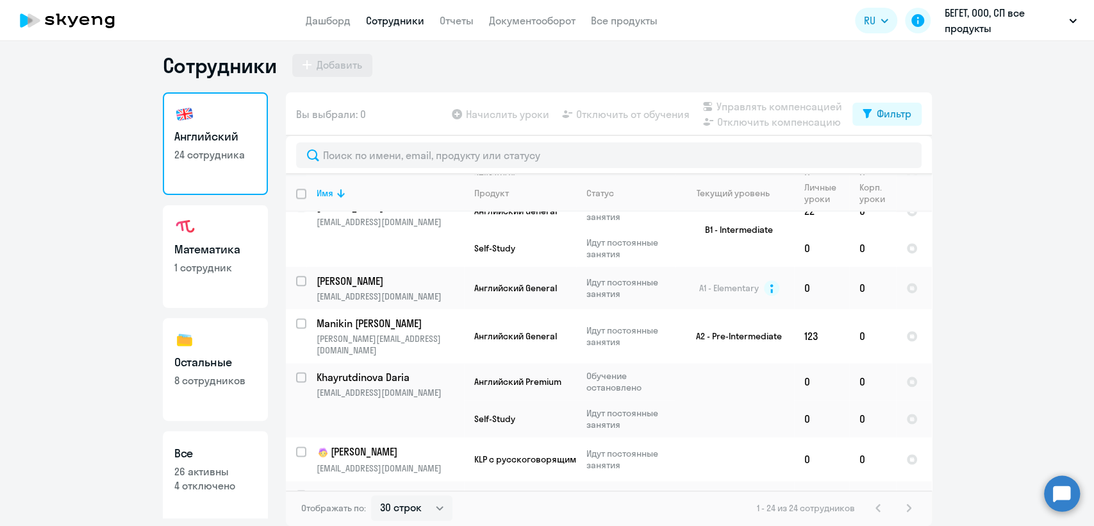
click at [210, 273] on p "1 сотрудник" at bounding box center [215, 267] width 82 height 14
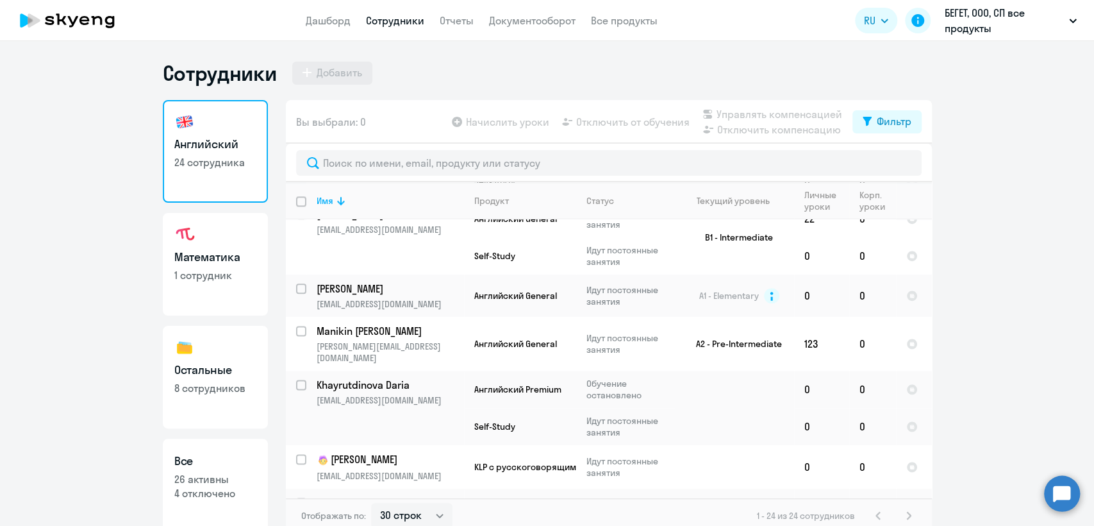
select select "30"
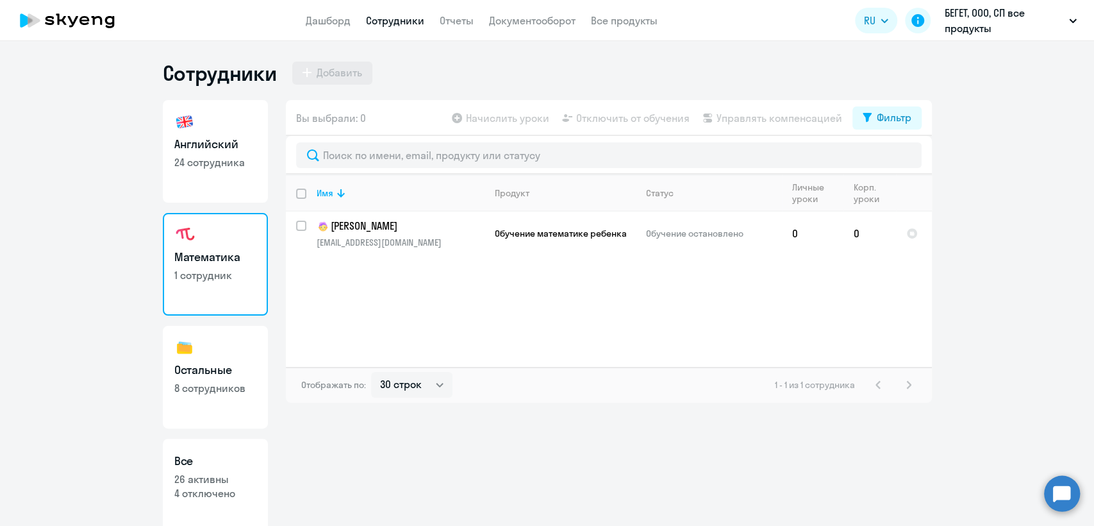
click at [226, 387] on p "8 сотрудников" at bounding box center [215, 388] width 82 height 14
select select "30"
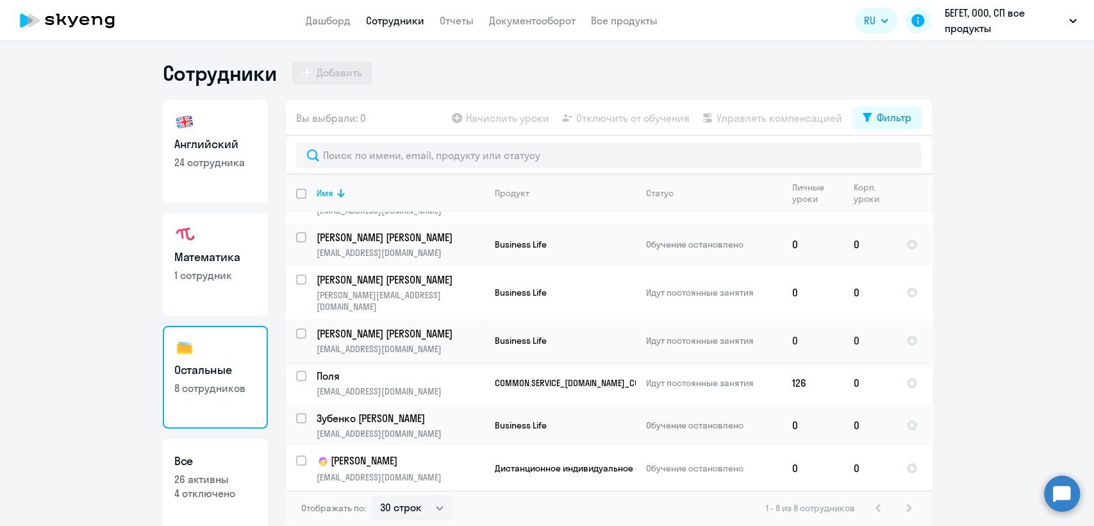
scroll to position [60, 0]
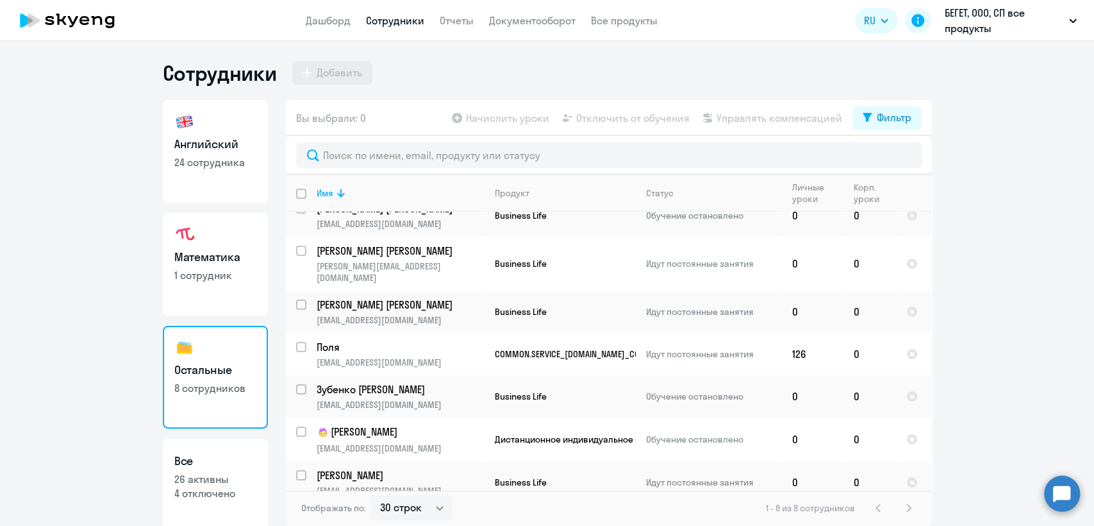
click at [200, 463] on h3 "Все" at bounding box center [215, 461] width 82 height 17
select select "30"
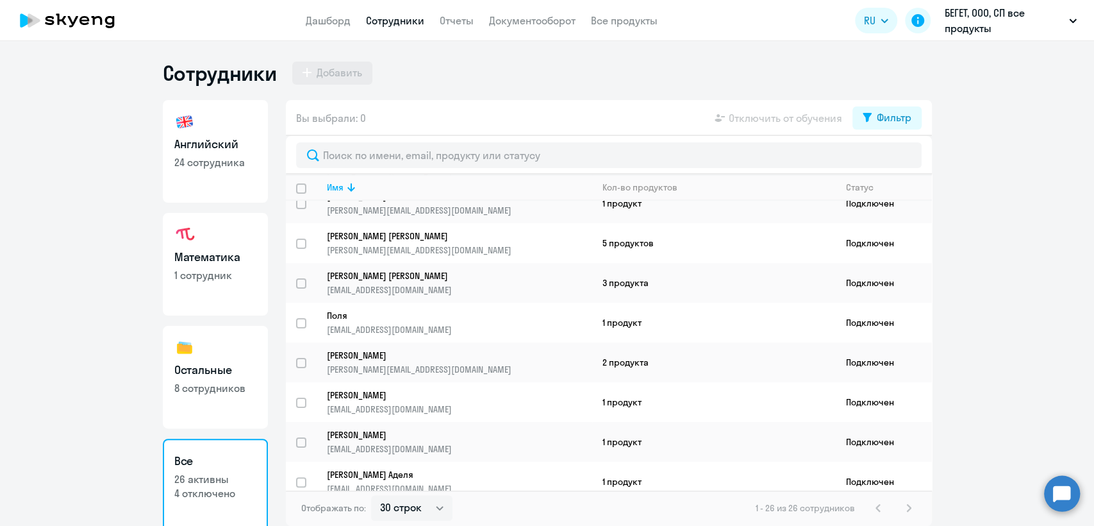
scroll to position [71, 0]
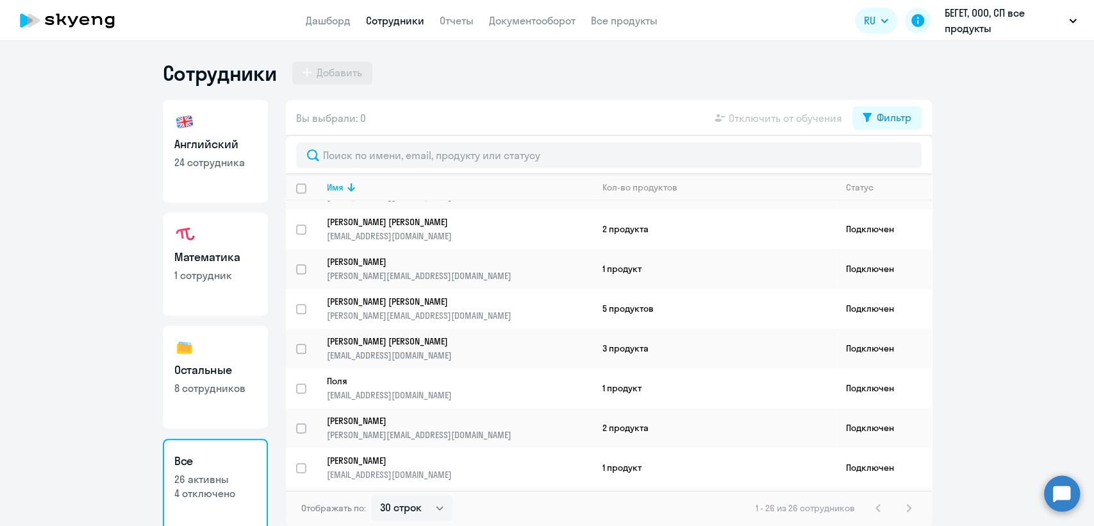
click at [673, 83] on div "Сотрудники Добавить" at bounding box center [547, 73] width 769 height 26
click at [392, 17] on link "Сотрудники" at bounding box center [395, 20] width 58 height 13
select select "30"
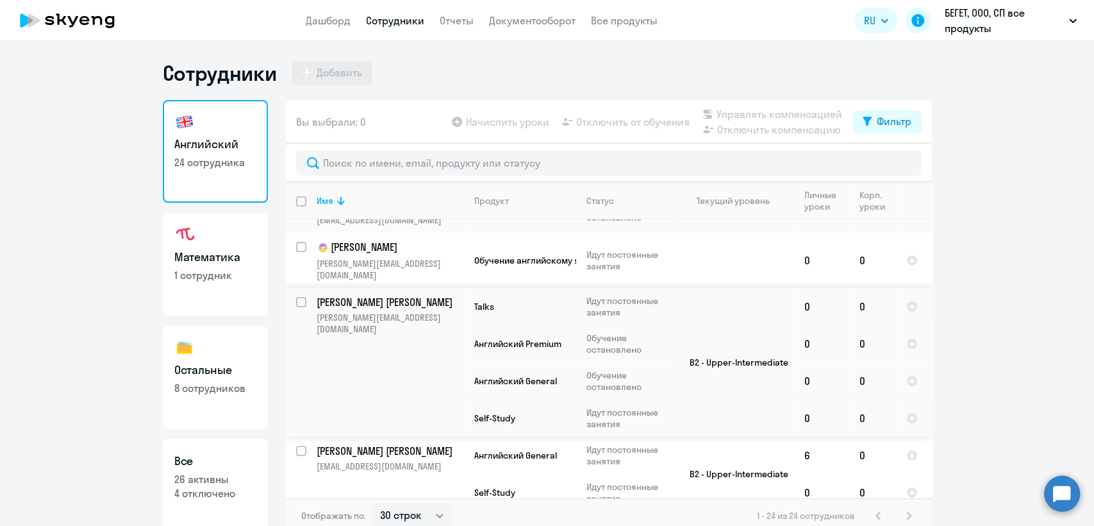
scroll to position [142, 0]
